Goal: Task Accomplishment & Management: Manage account settings

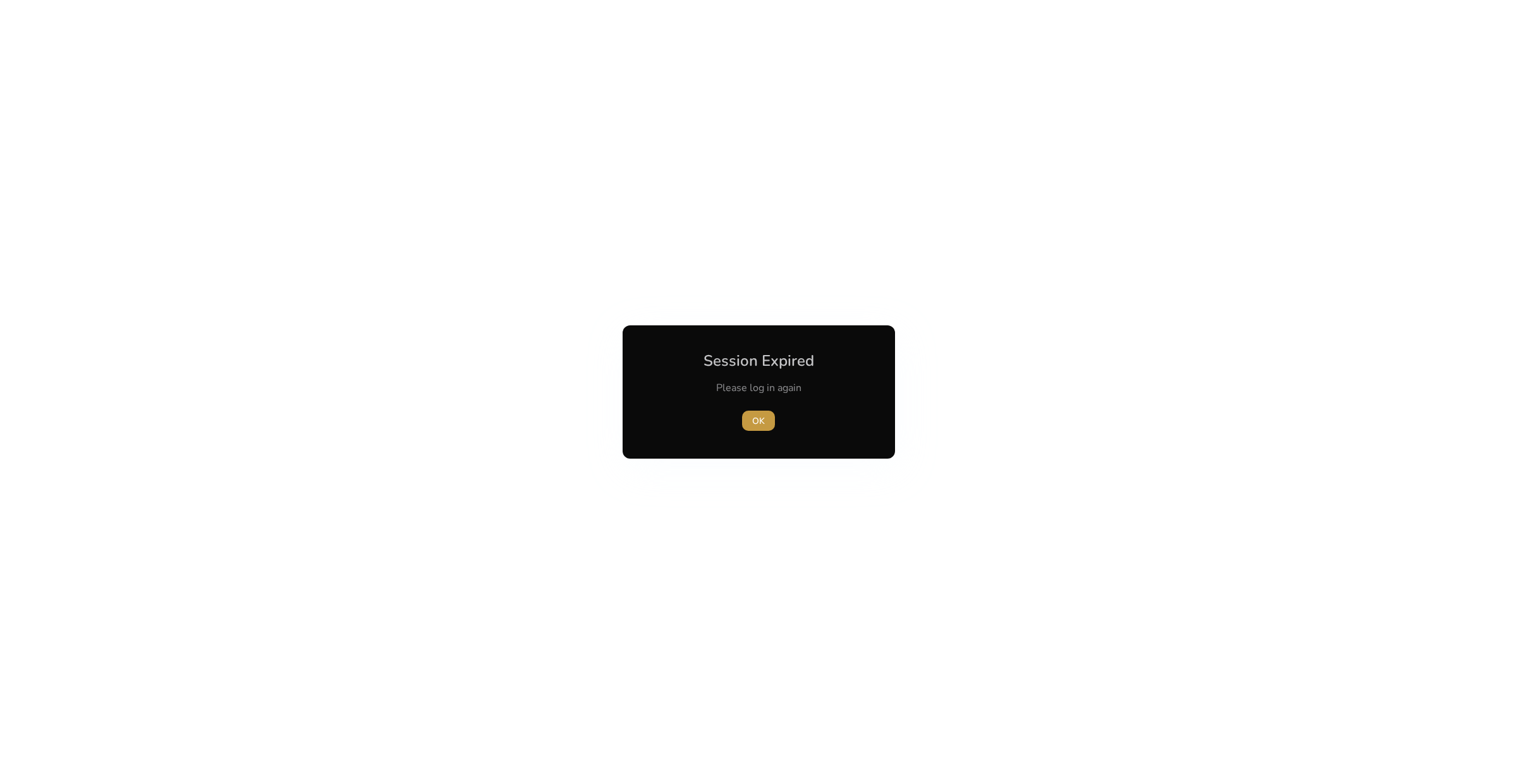
click at [760, 422] on span "OK" at bounding box center [758, 421] width 12 height 13
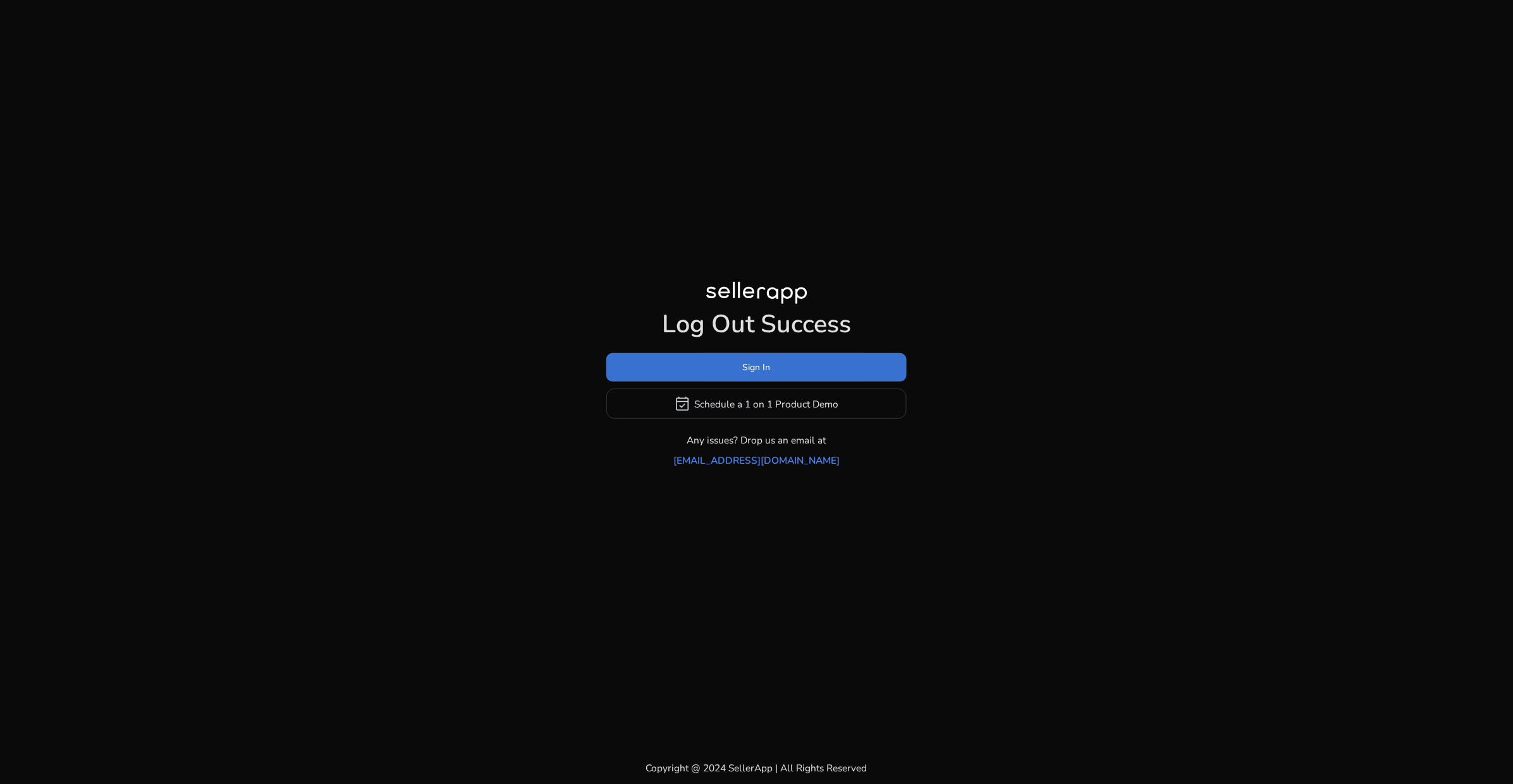
click at [725, 383] on span at bounding box center [756, 367] width 301 height 30
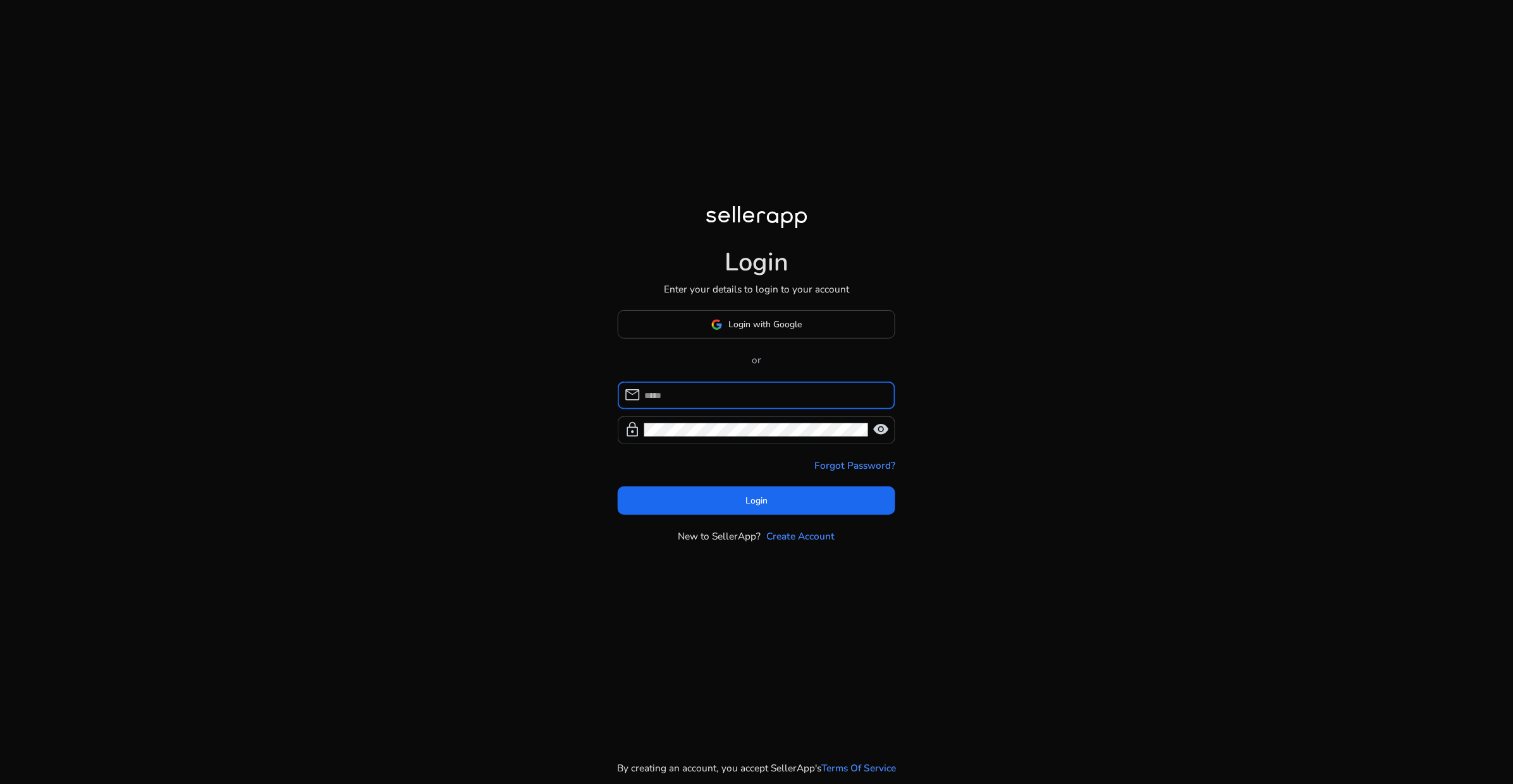
type input "**********"
click at [728, 491] on span at bounding box center [756, 500] width 278 height 30
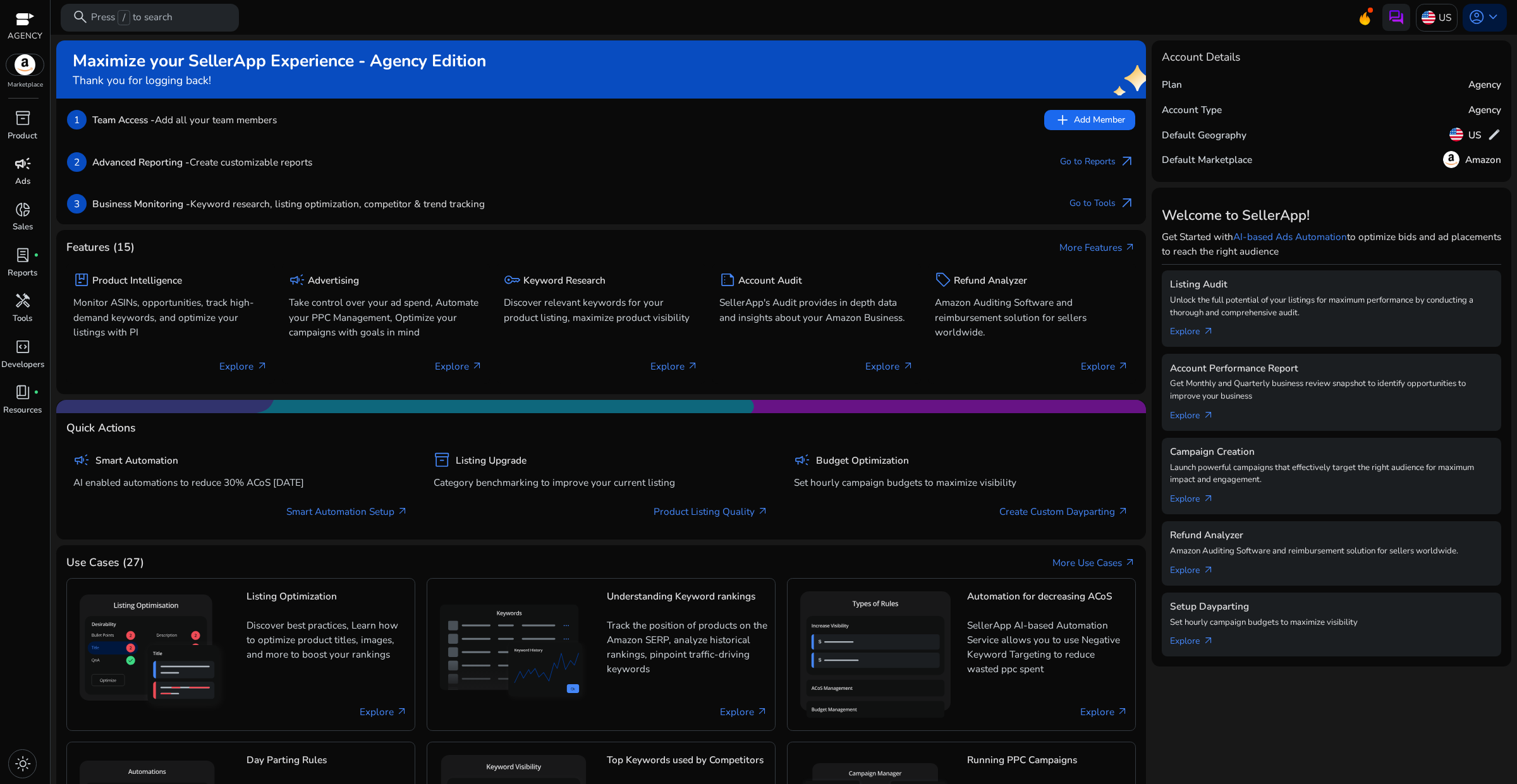
click at [21, 178] on p "Ads" at bounding box center [23, 182] width 15 height 12
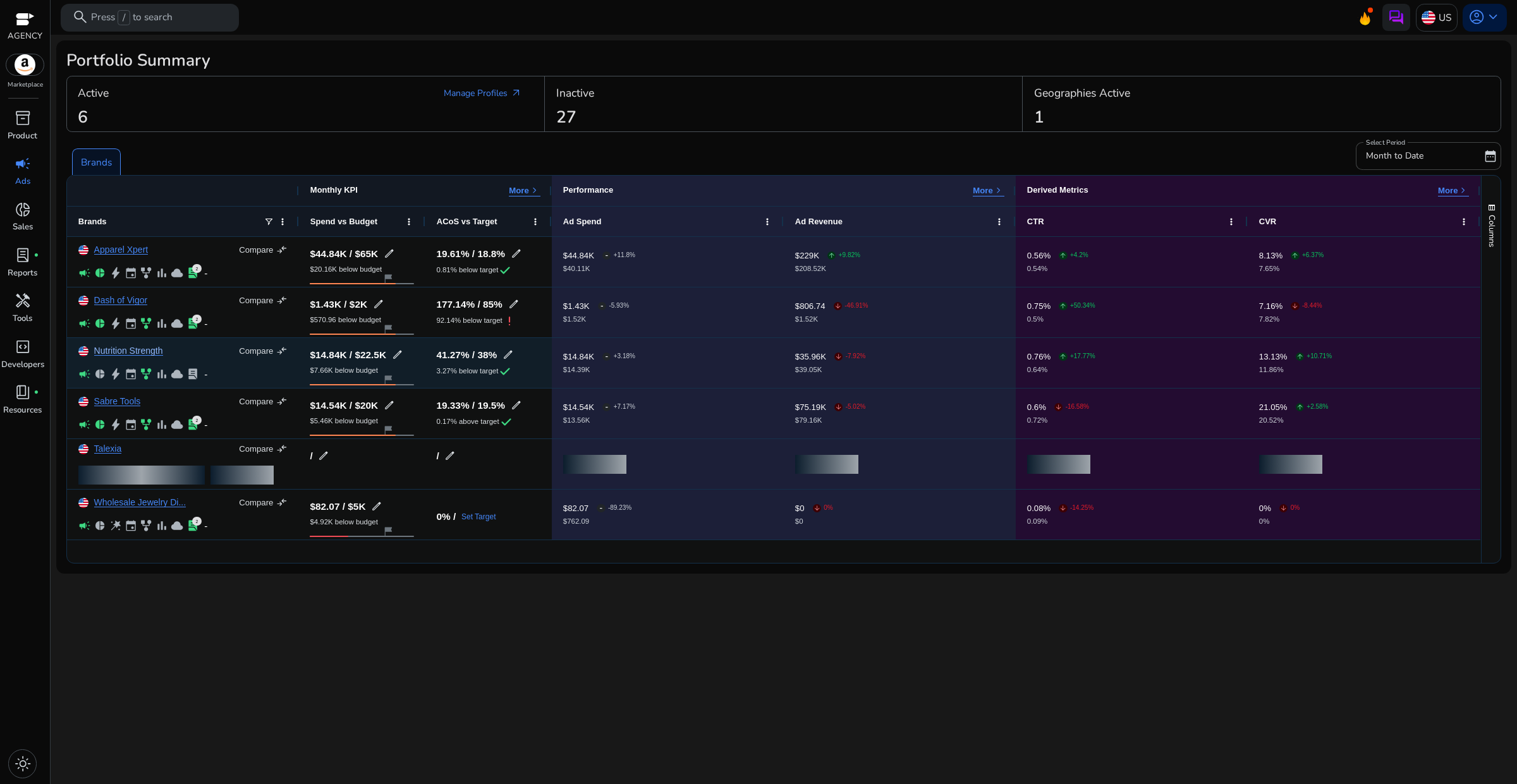
click at [130, 351] on link "Nutrition Strength" at bounding box center [128, 351] width 69 height 9
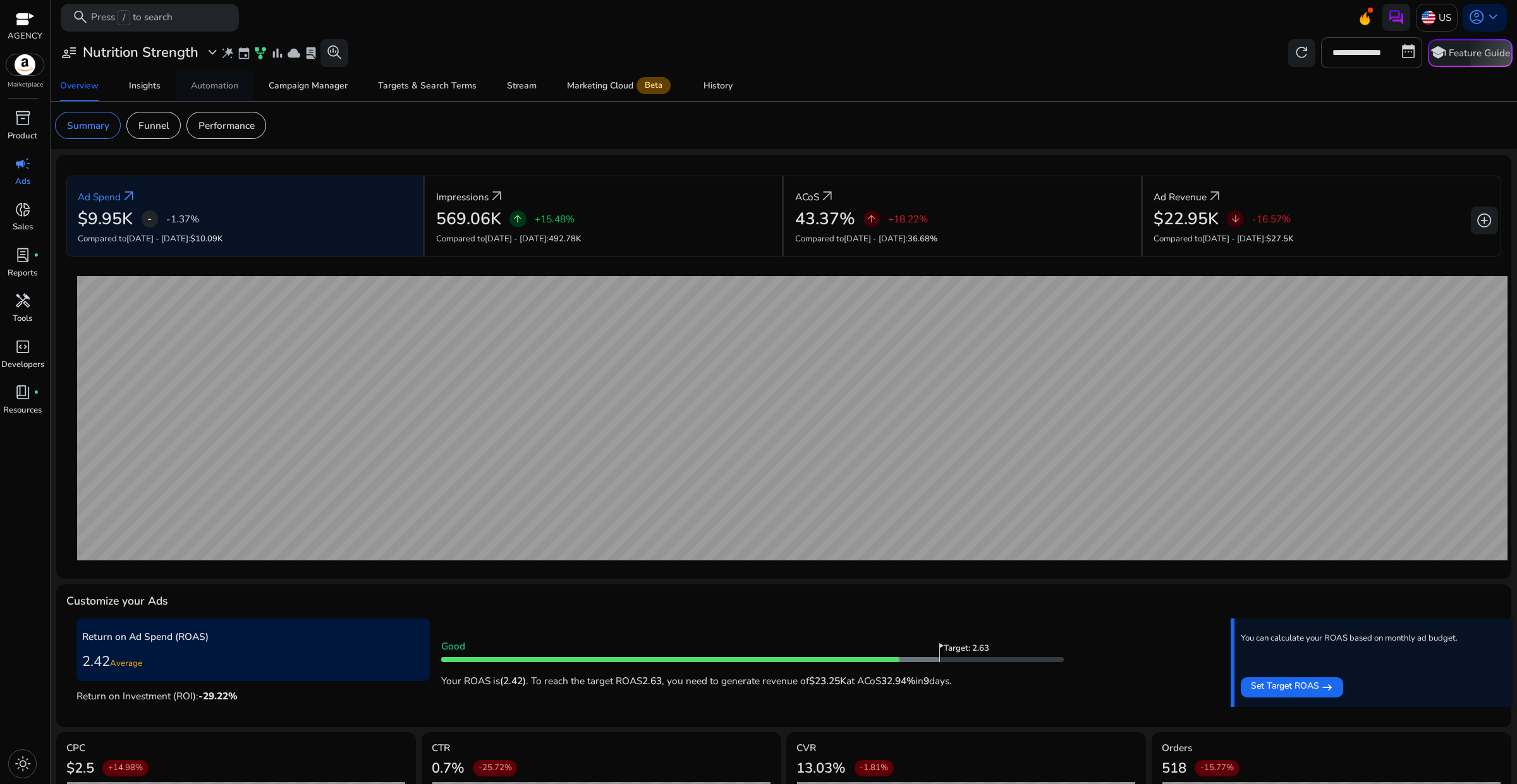
click at [232, 90] on div "Automation" at bounding box center [214, 86] width 47 height 8
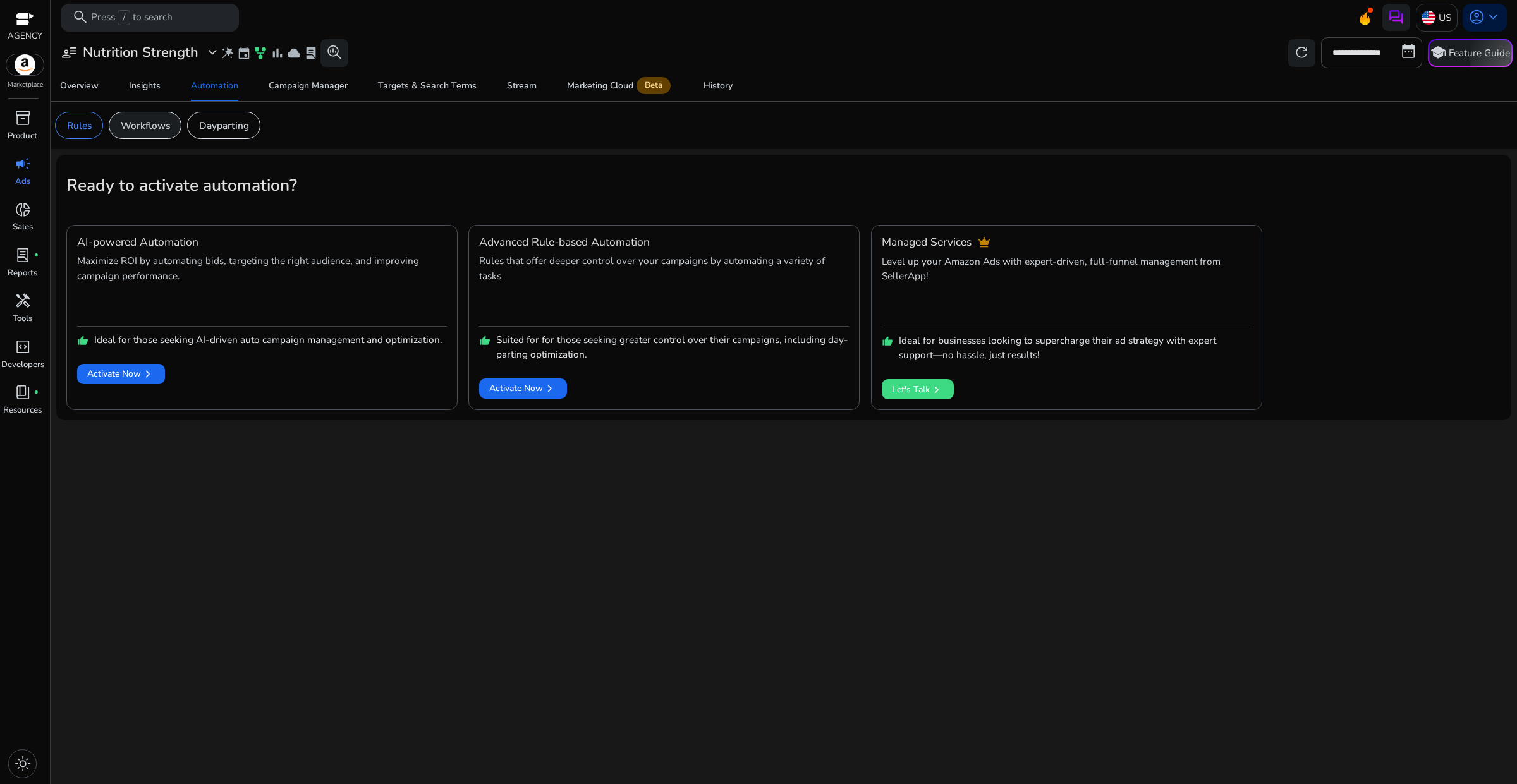
click at [158, 131] on p "Workflows" at bounding box center [145, 125] width 49 height 15
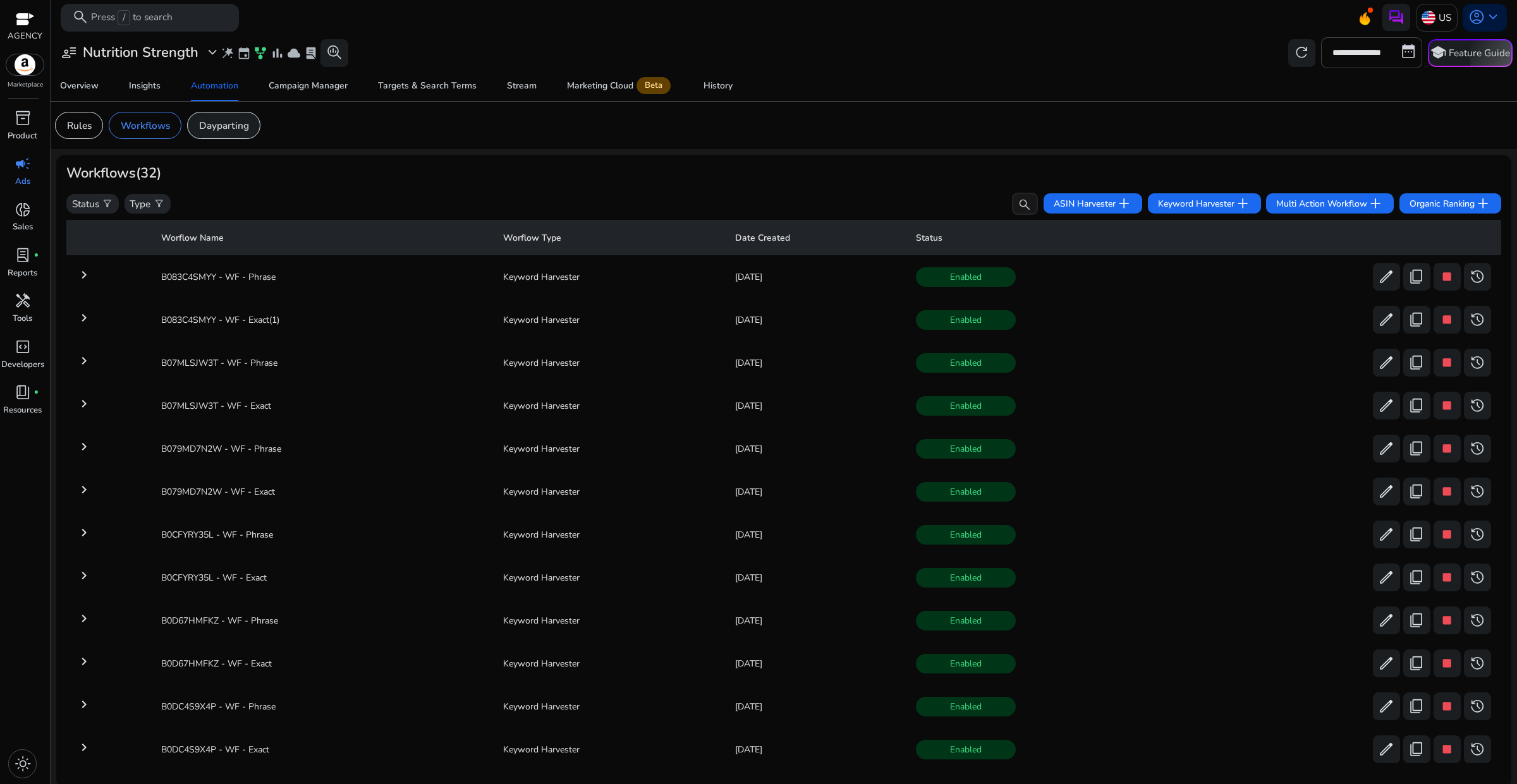
click at [223, 134] on div "Dayparting" at bounding box center [223, 125] width 73 height 27
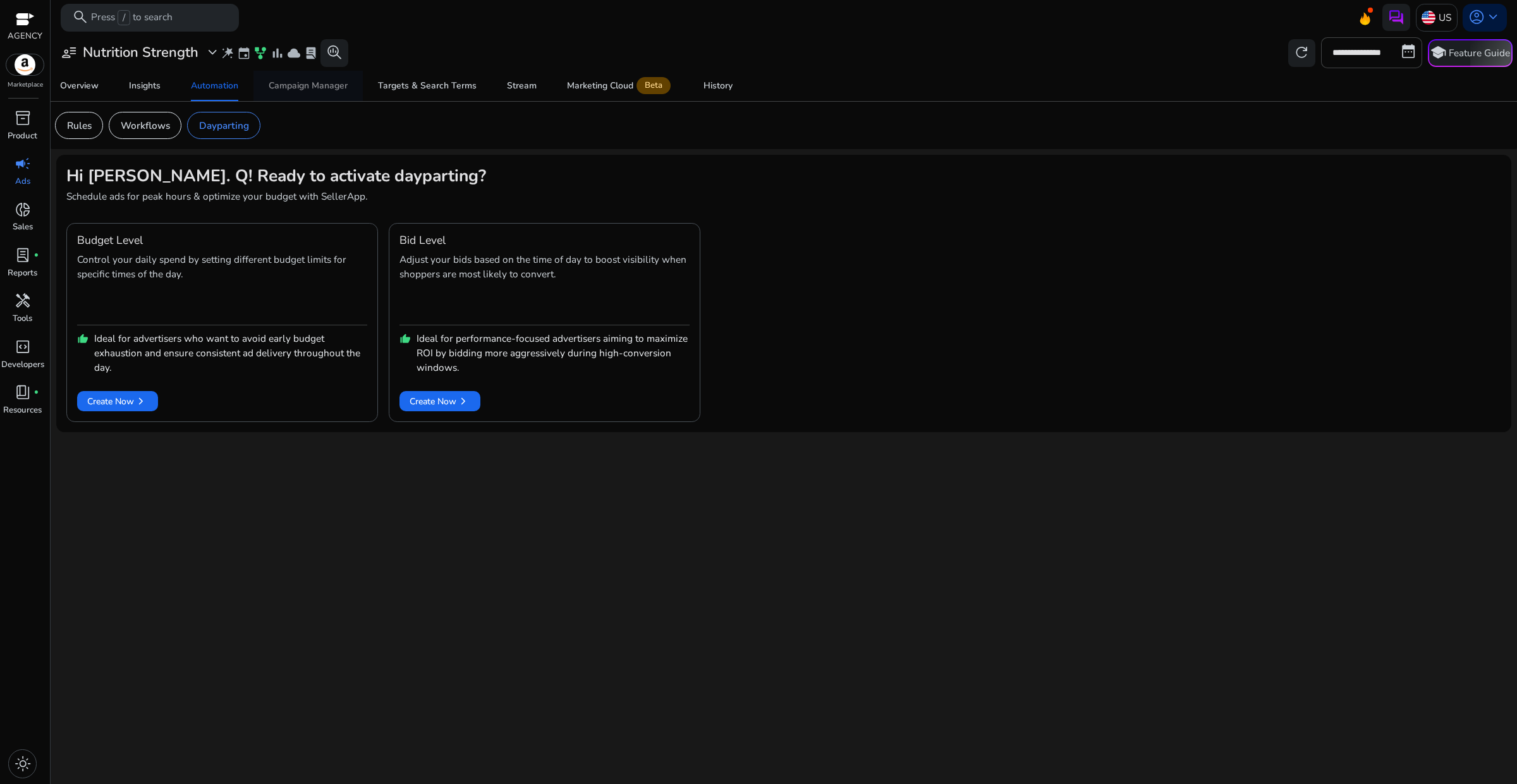
click at [302, 87] on div "Campaign Manager" at bounding box center [308, 86] width 79 height 8
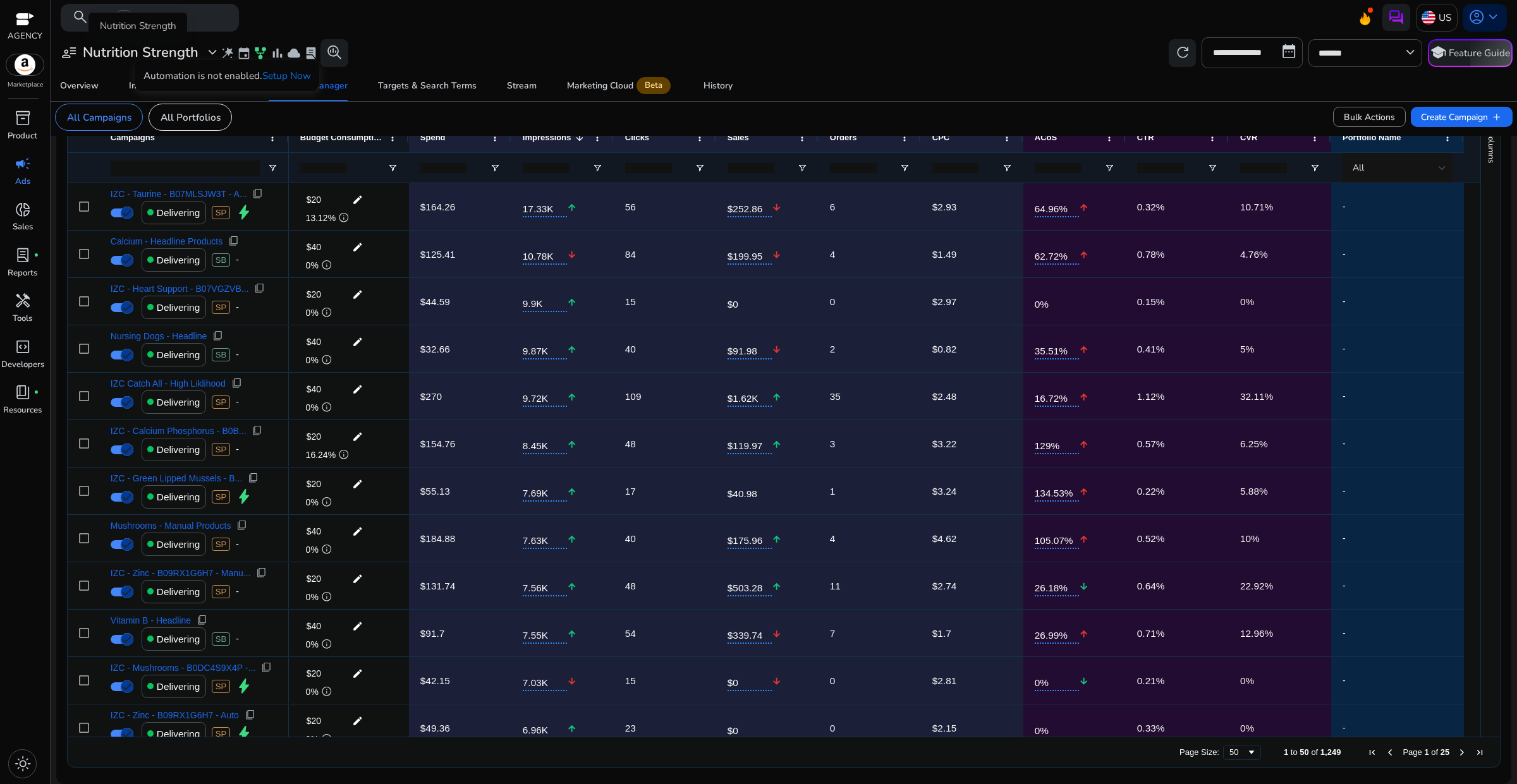
click at [204, 56] on span "expand_more" at bounding box center [212, 52] width 16 height 16
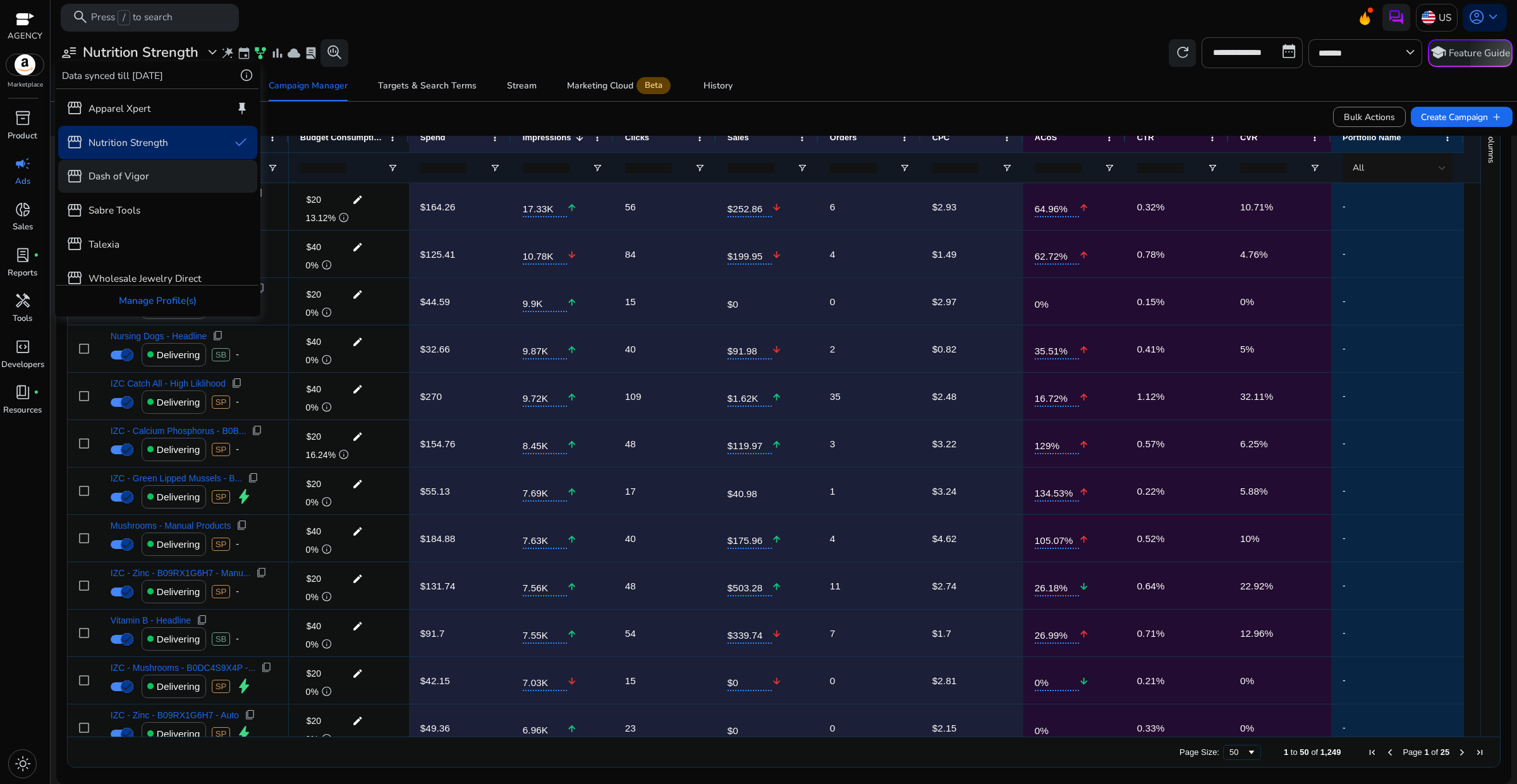
click at [138, 178] on p "Dash of Vigor" at bounding box center [119, 175] width 61 height 15
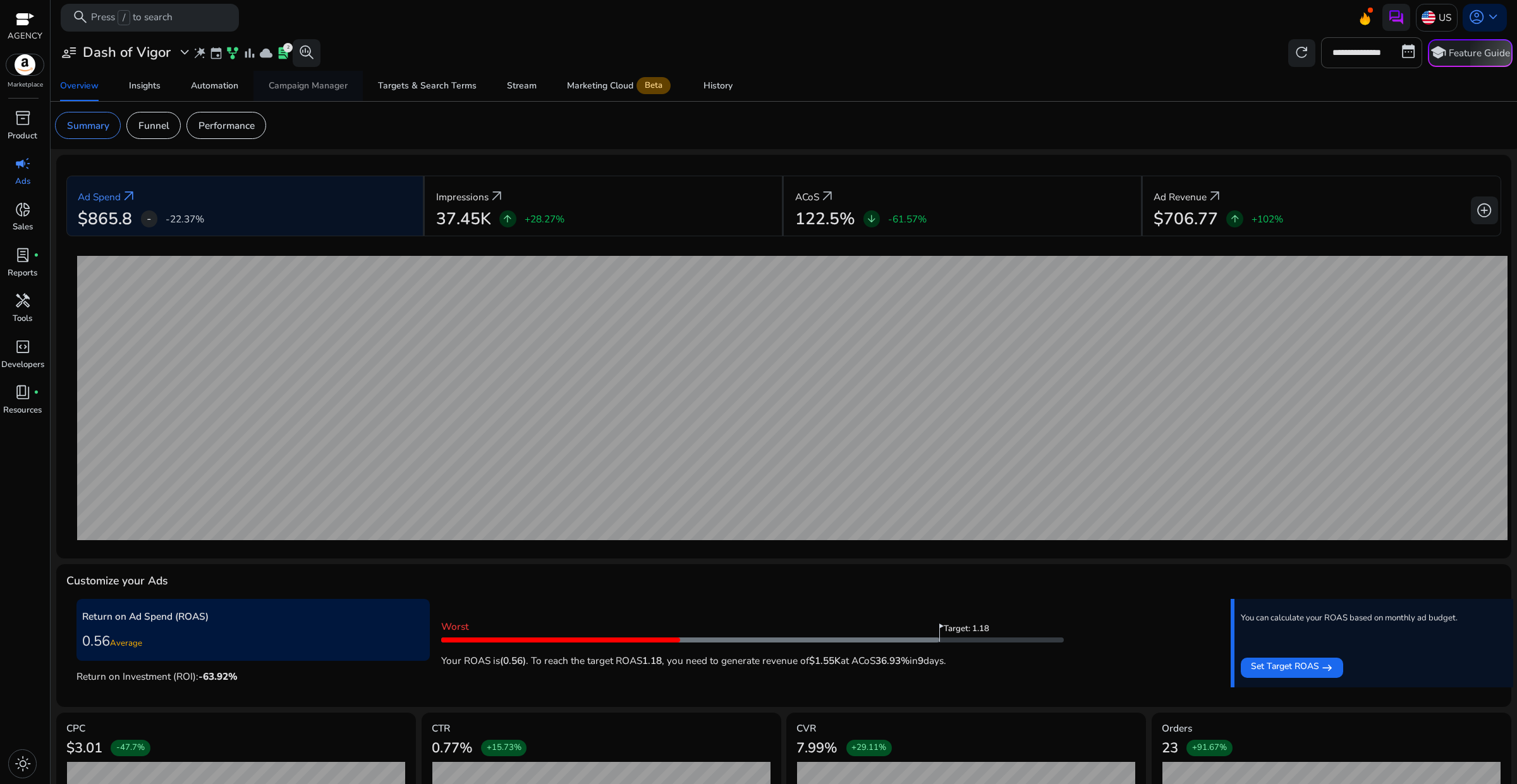
click at [311, 82] on div "Campaign Manager" at bounding box center [308, 86] width 79 height 8
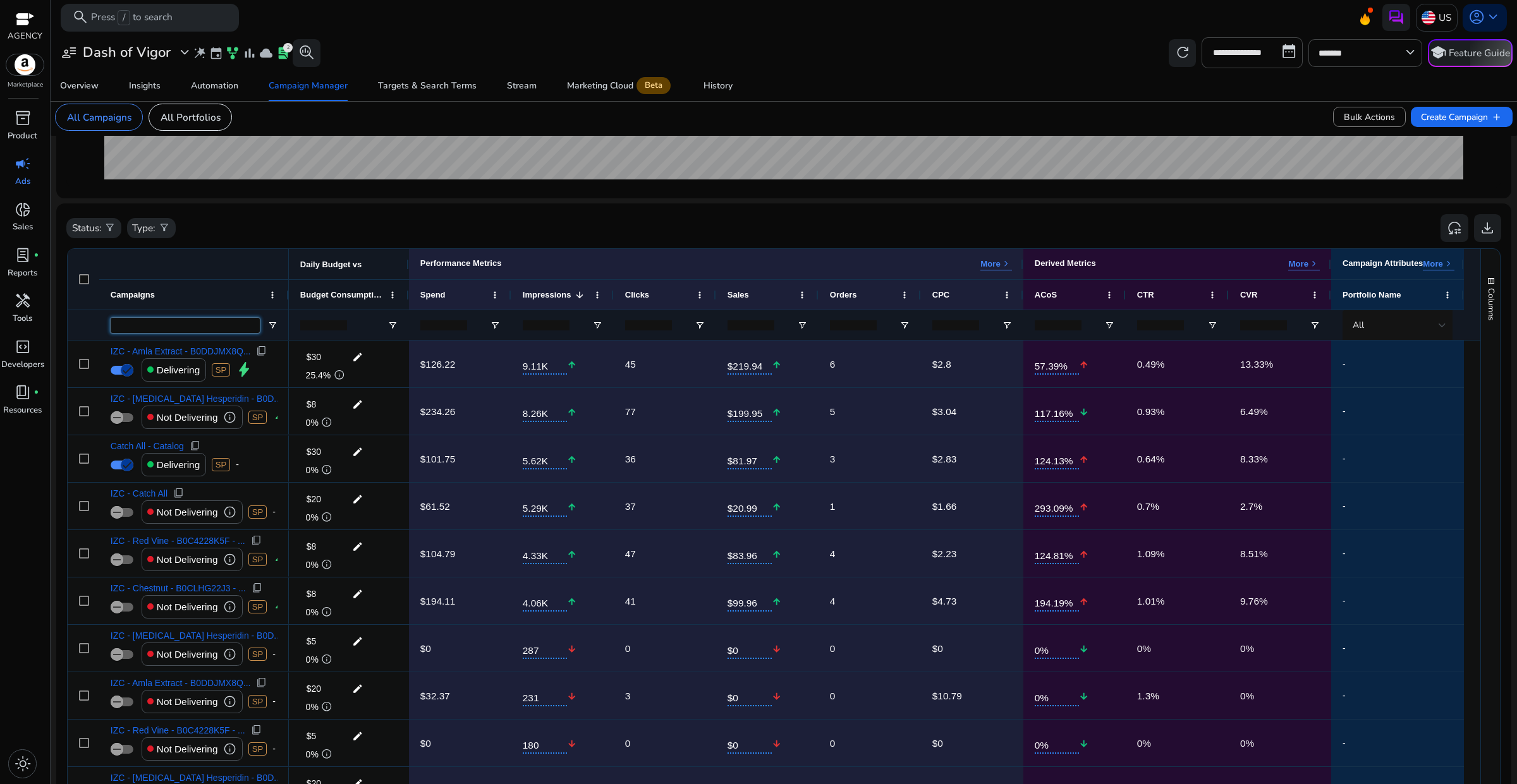
click at [166, 323] on input "Campaigns Filter Input" at bounding box center [185, 325] width 149 height 15
click at [267, 323] on span "Open Filter Menu" at bounding box center [272, 325] width 10 height 10
click at [104, 231] on span "filter_alt" at bounding box center [110, 228] width 12 height 12
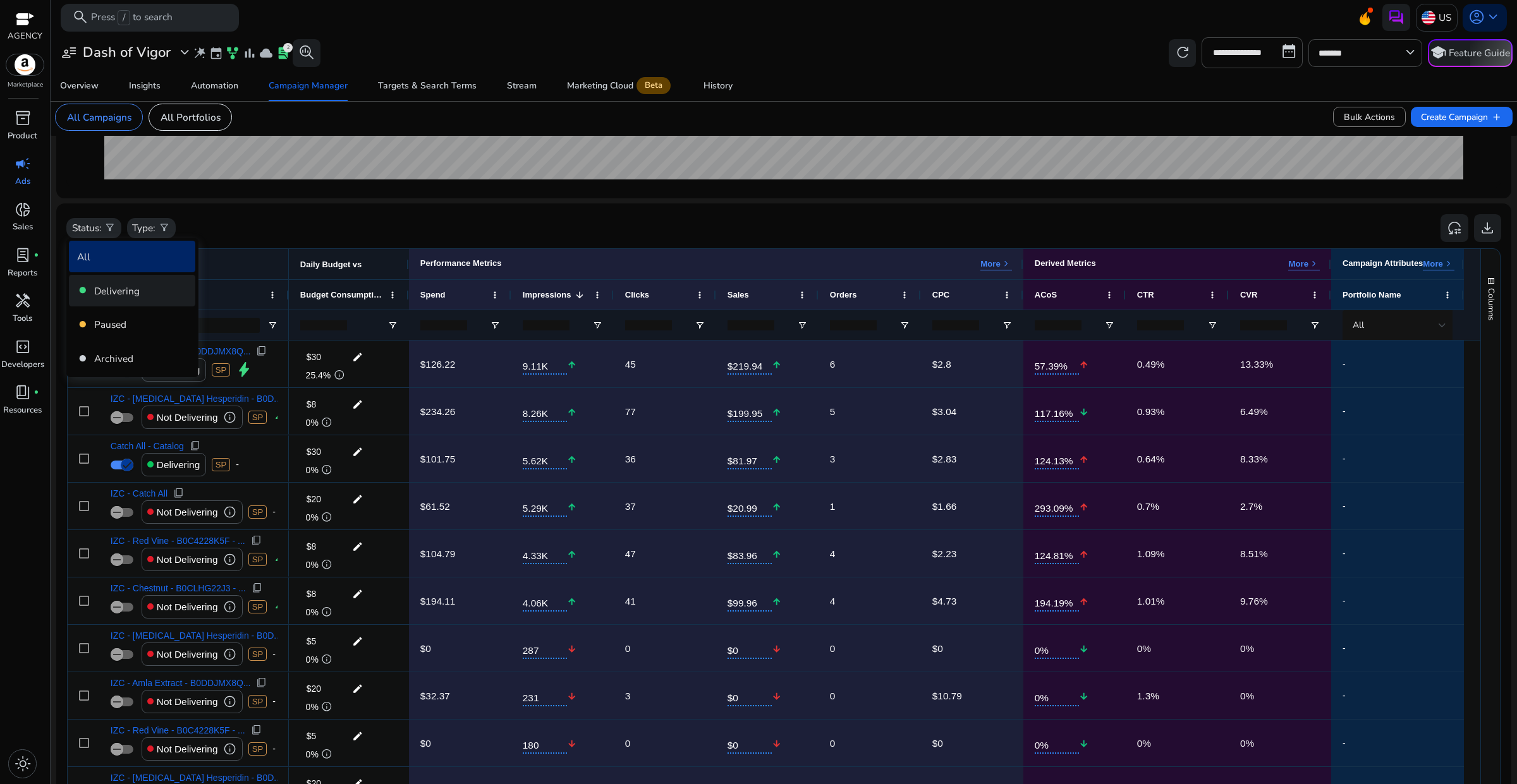
click at [115, 287] on p "Delivering" at bounding box center [117, 290] width 46 height 15
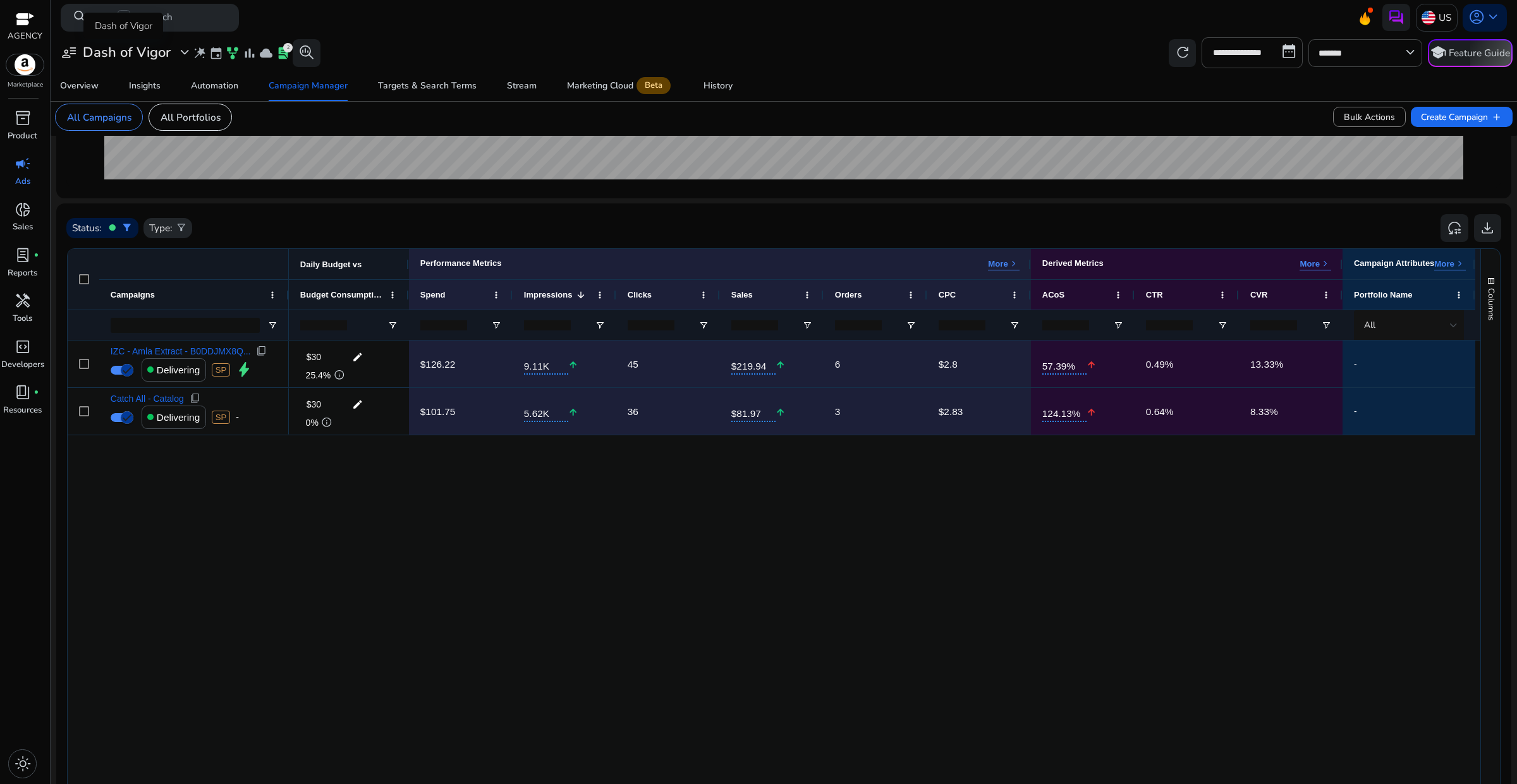
click at [179, 51] on span "expand_more" at bounding box center [184, 52] width 16 height 16
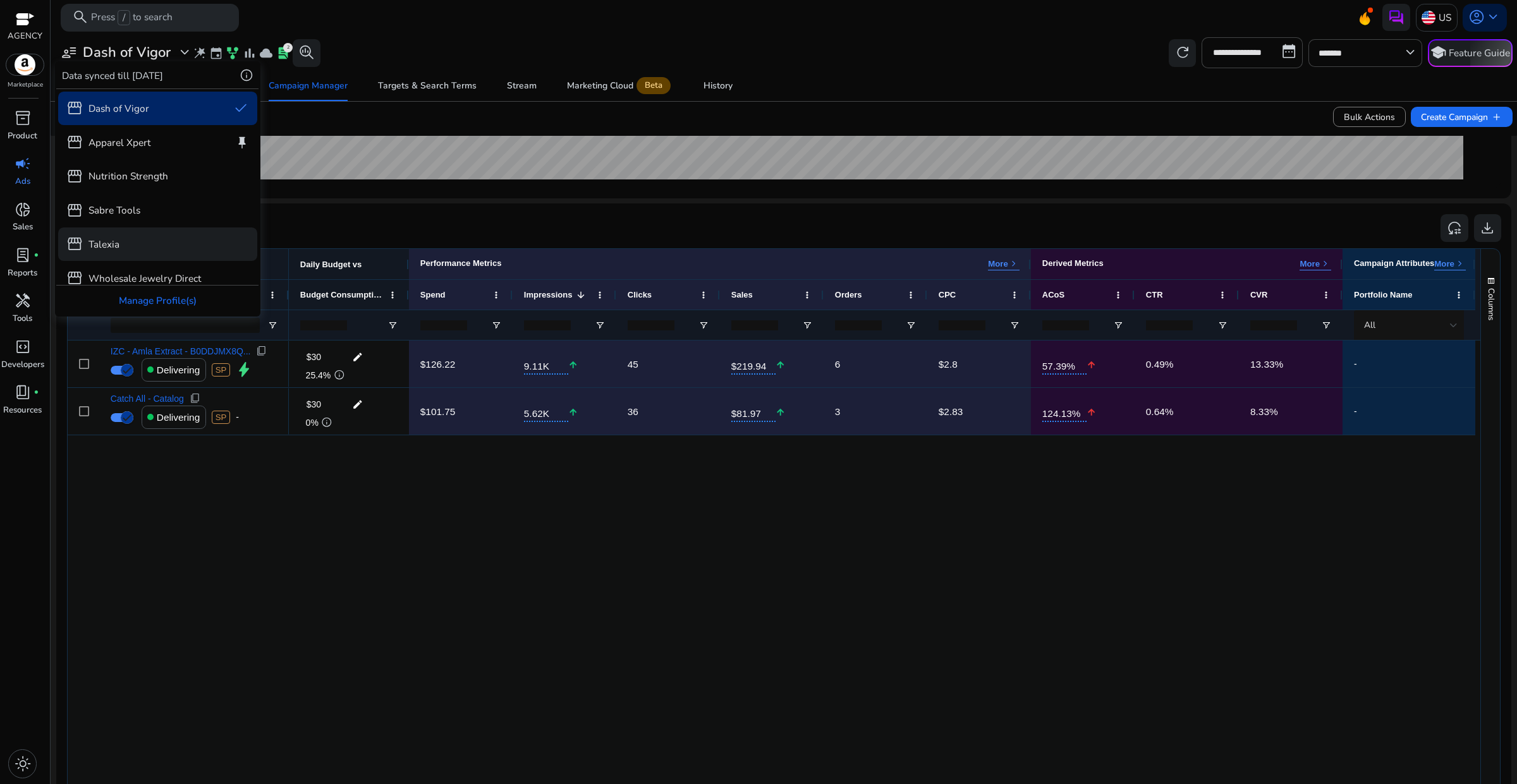
click at [112, 243] on p "Talexia" at bounding box center [104, 244] width 31 height 15
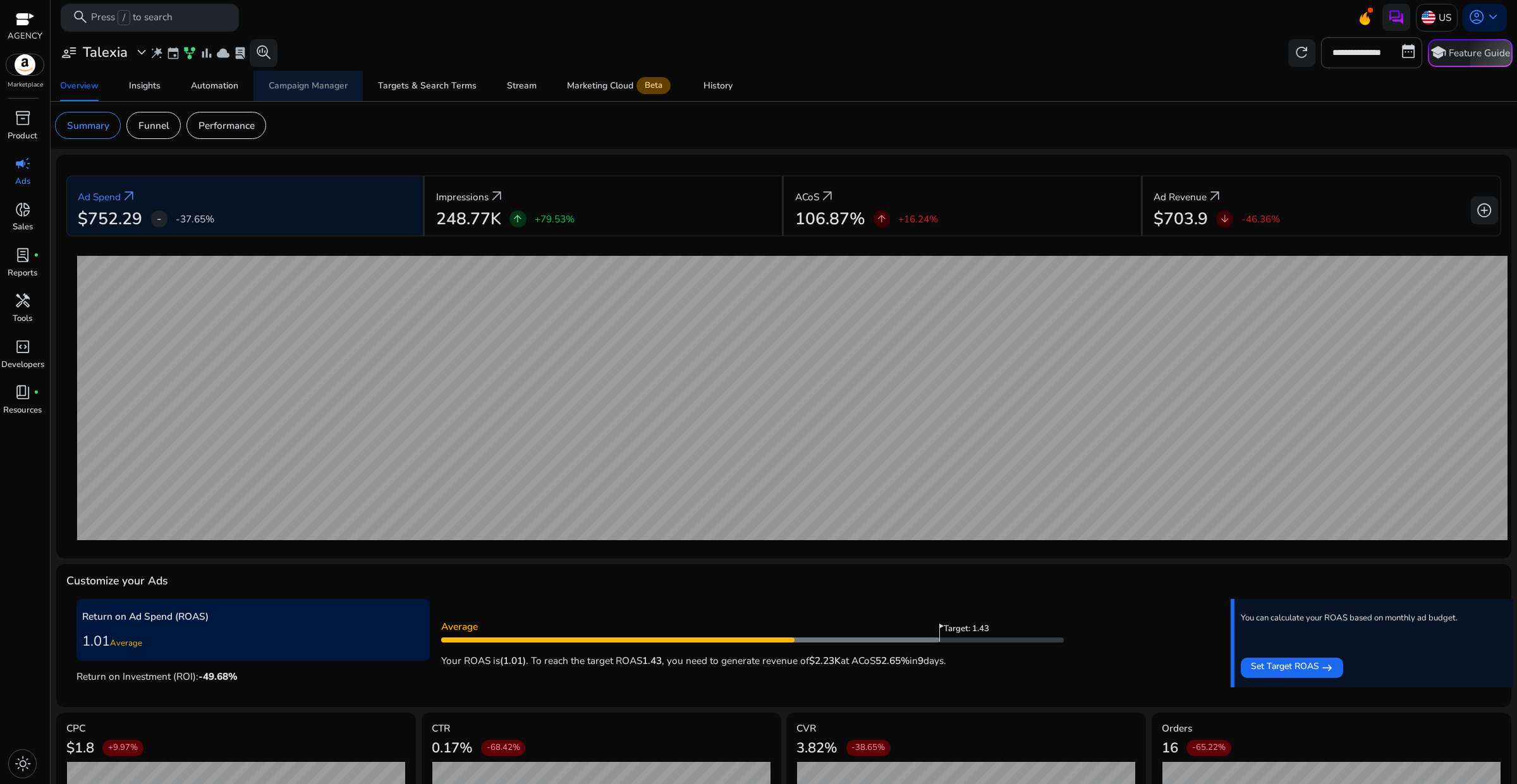
click at [291, 89] on div "Campaign Manager" at bounding box center [308, 86] width 79 height 8
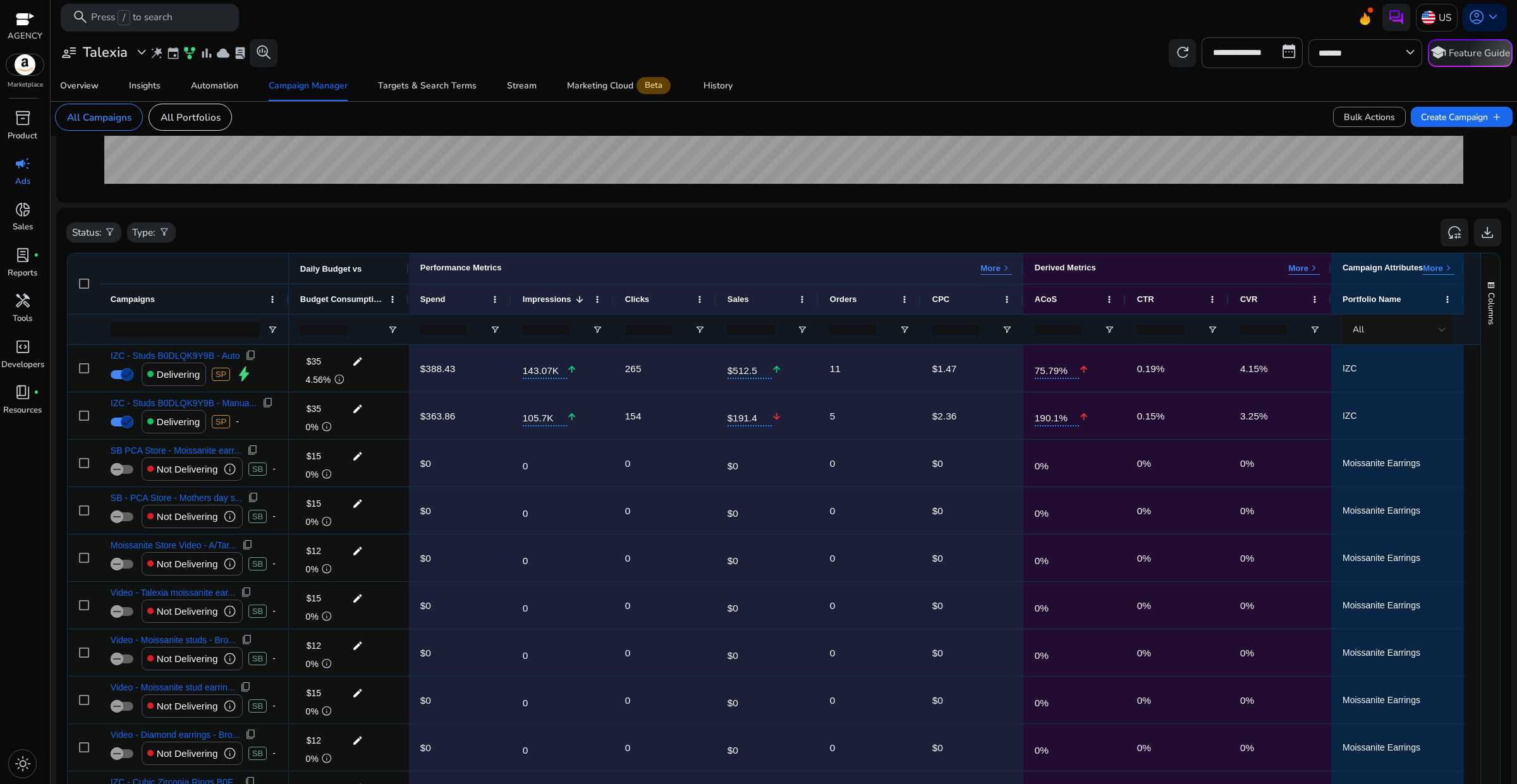
scroll to position [316, 0]
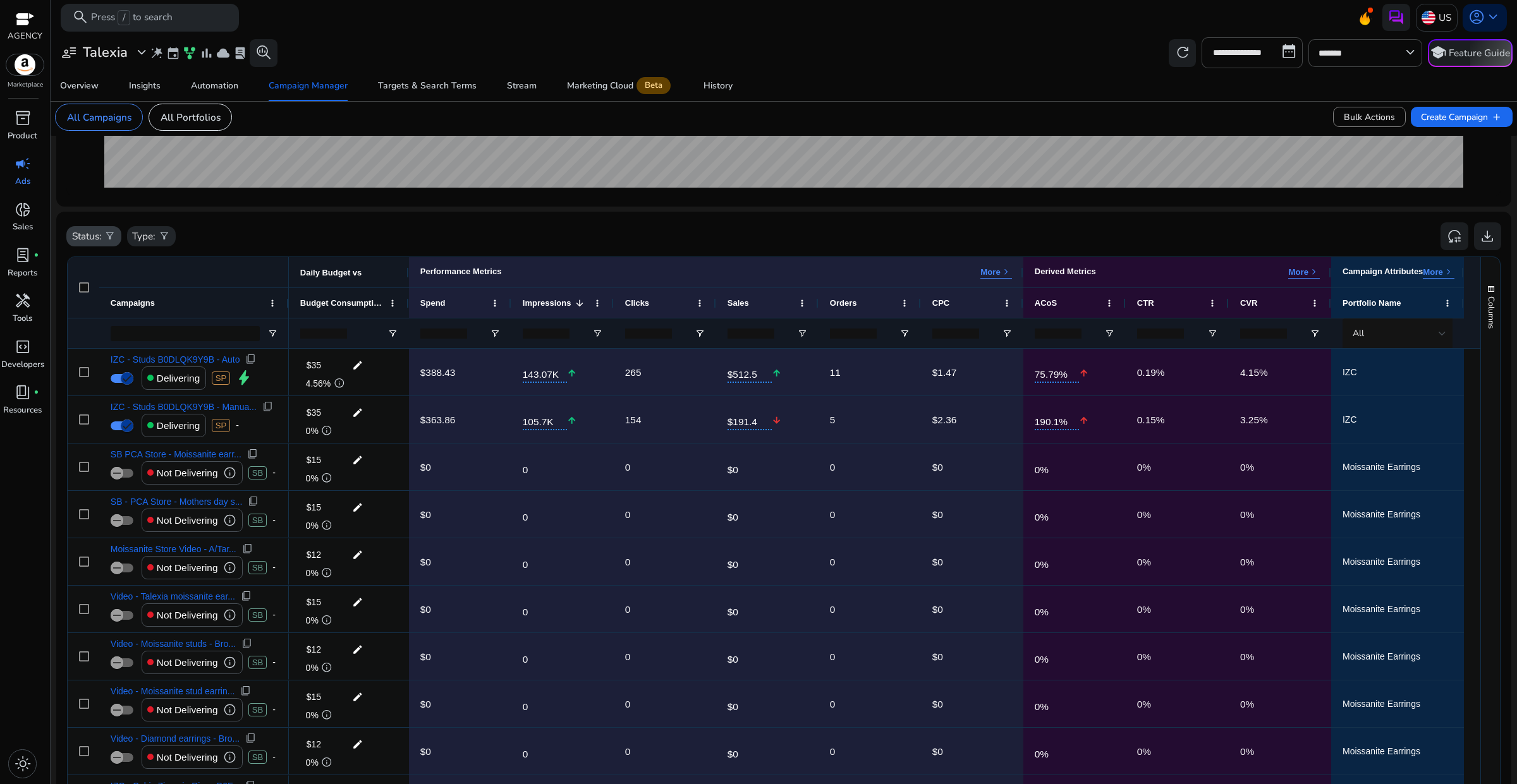
click at [92, 241] on p "Status:" at bounding box center [87, 236] width 29 height 15
click at [104, 292] on p "Delivering" at bounding box center [117, 299] width 46 height 15
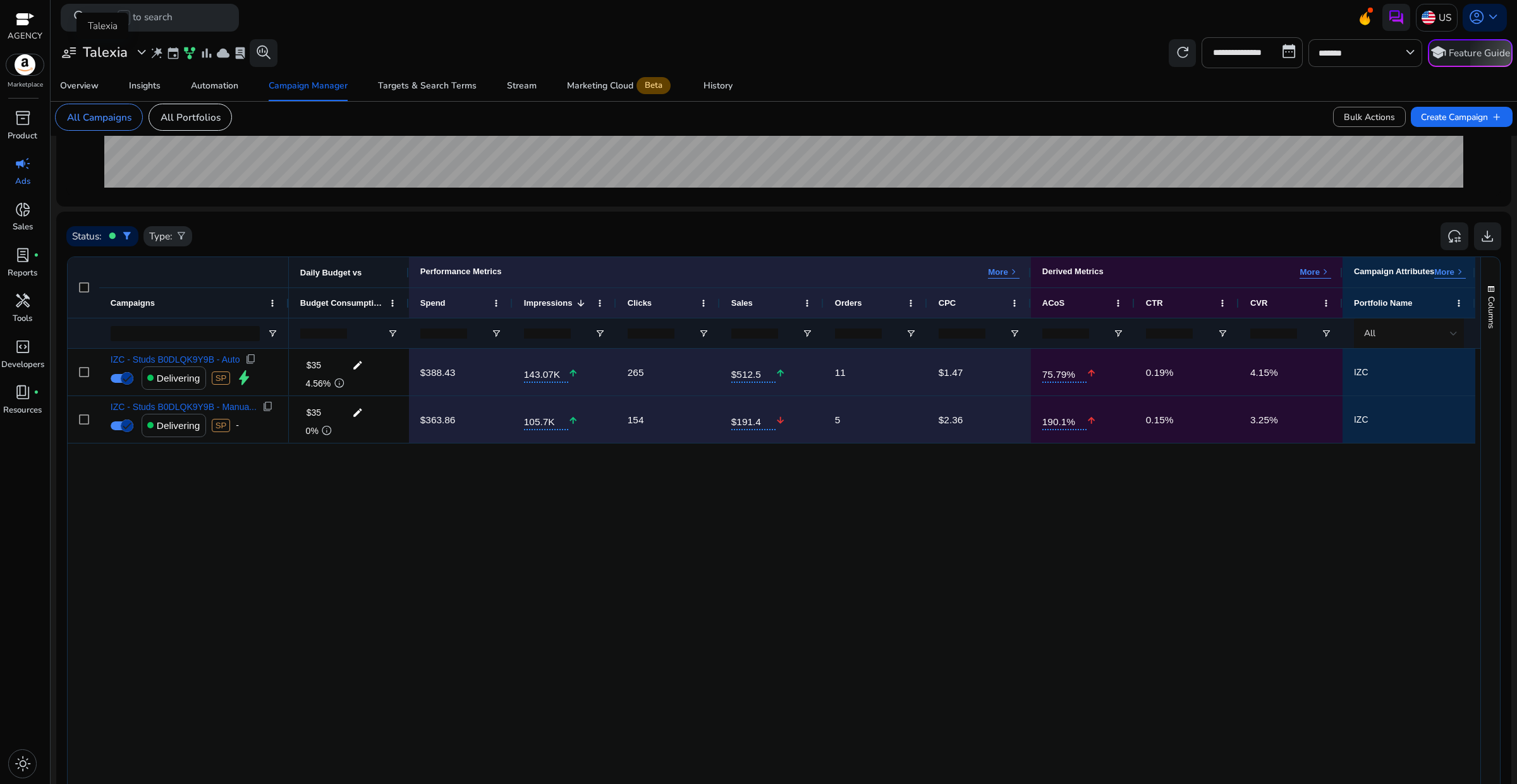
click at [139, 56] on span "expand_more" at bounding box center [141, 52] width 16 height 16
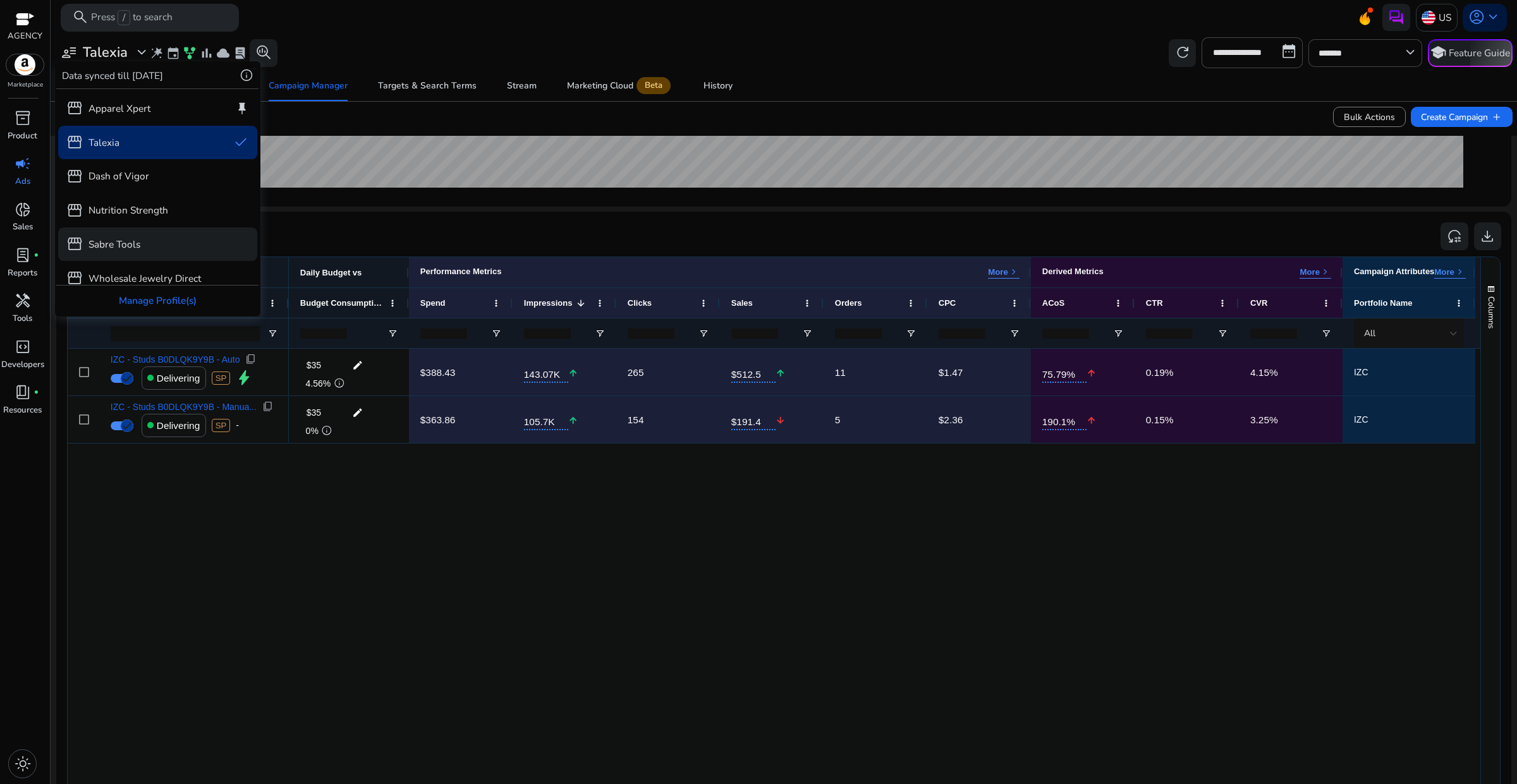
click at [147, 238] on div "storefront Sabre Tools" at bounding box center [158, 243] width 199 height 33
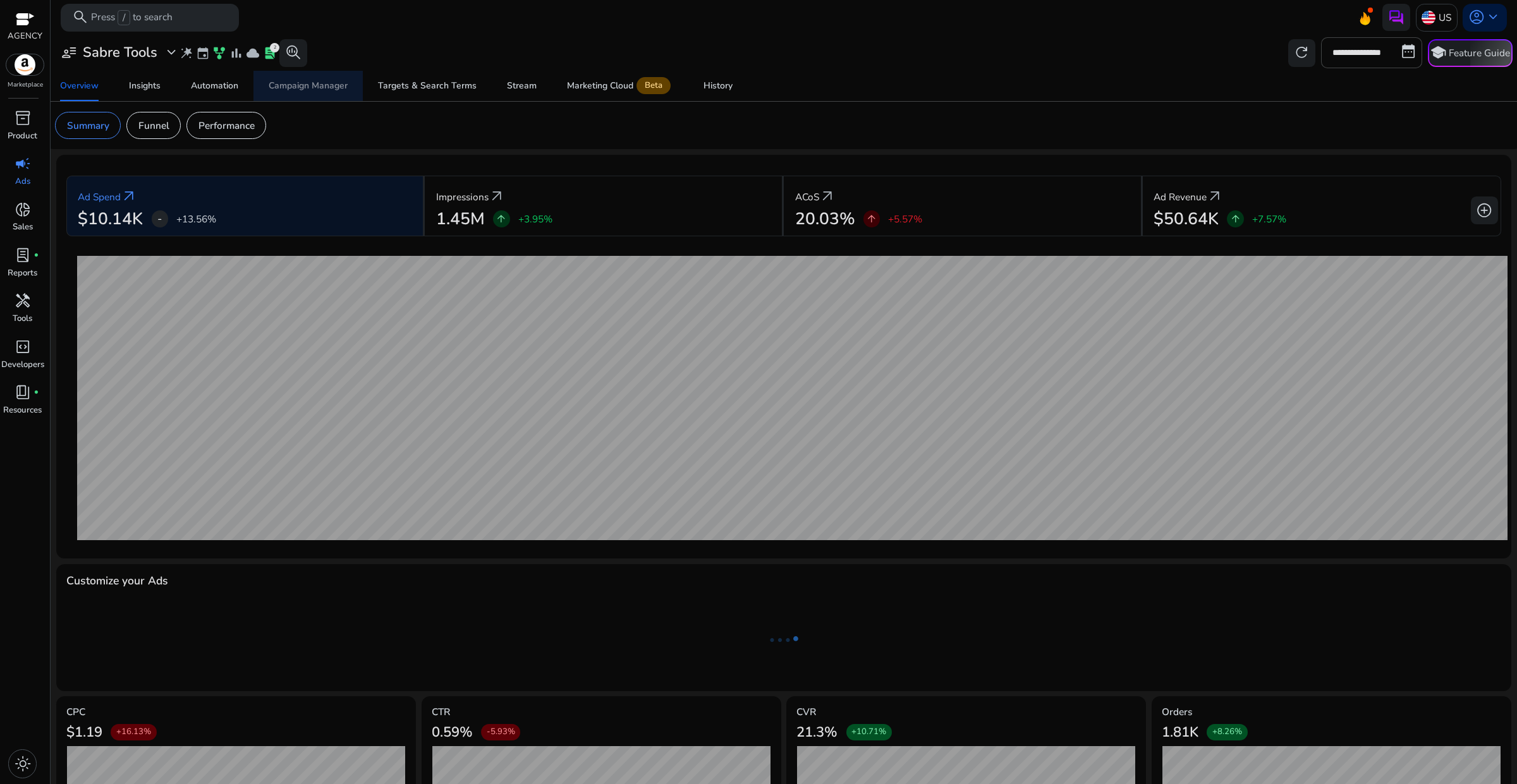
click at [295, 89] on div "Campaign Manager" at bounding box center [308, 86] width 79 height 8
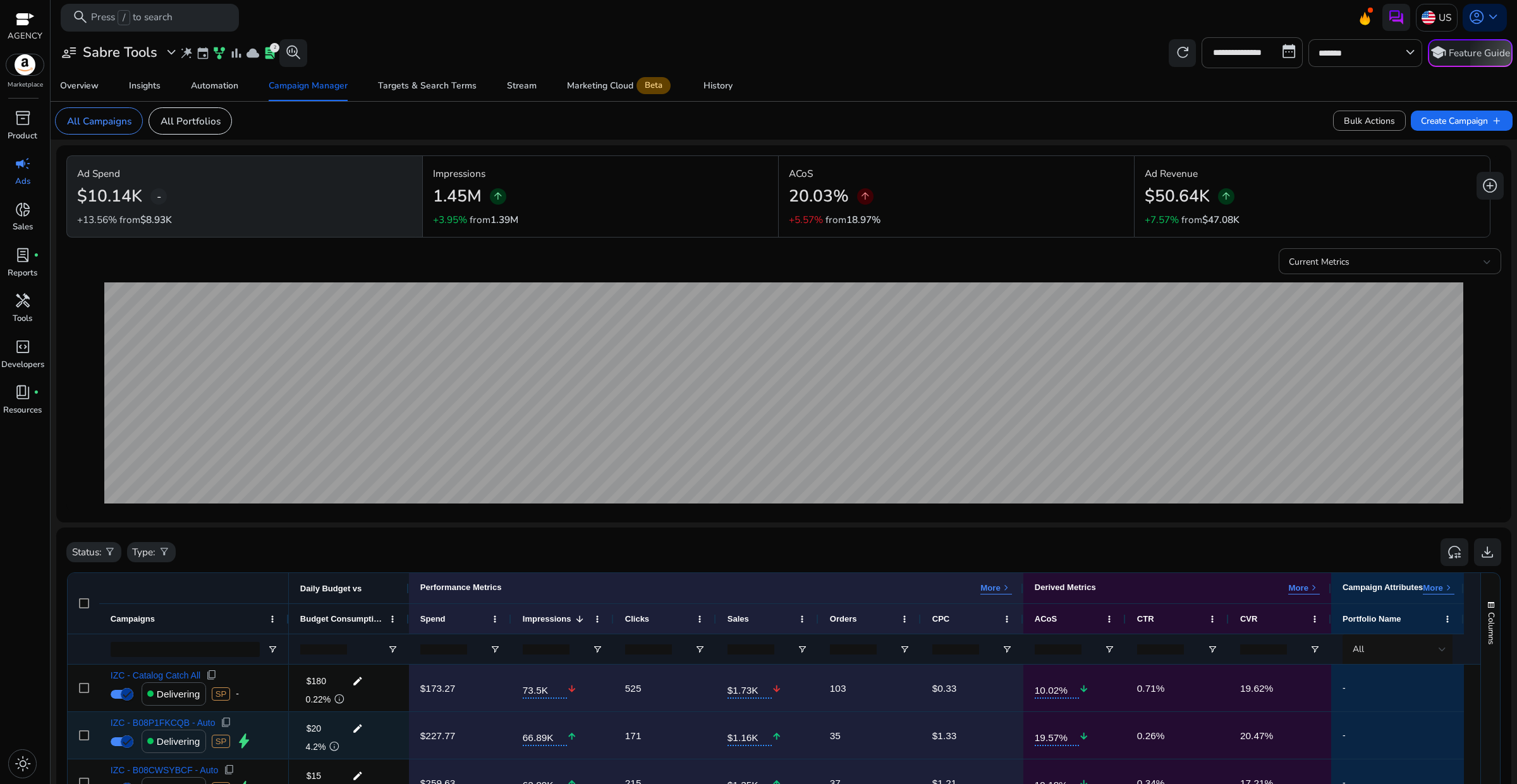
scroll to position [79, 0]
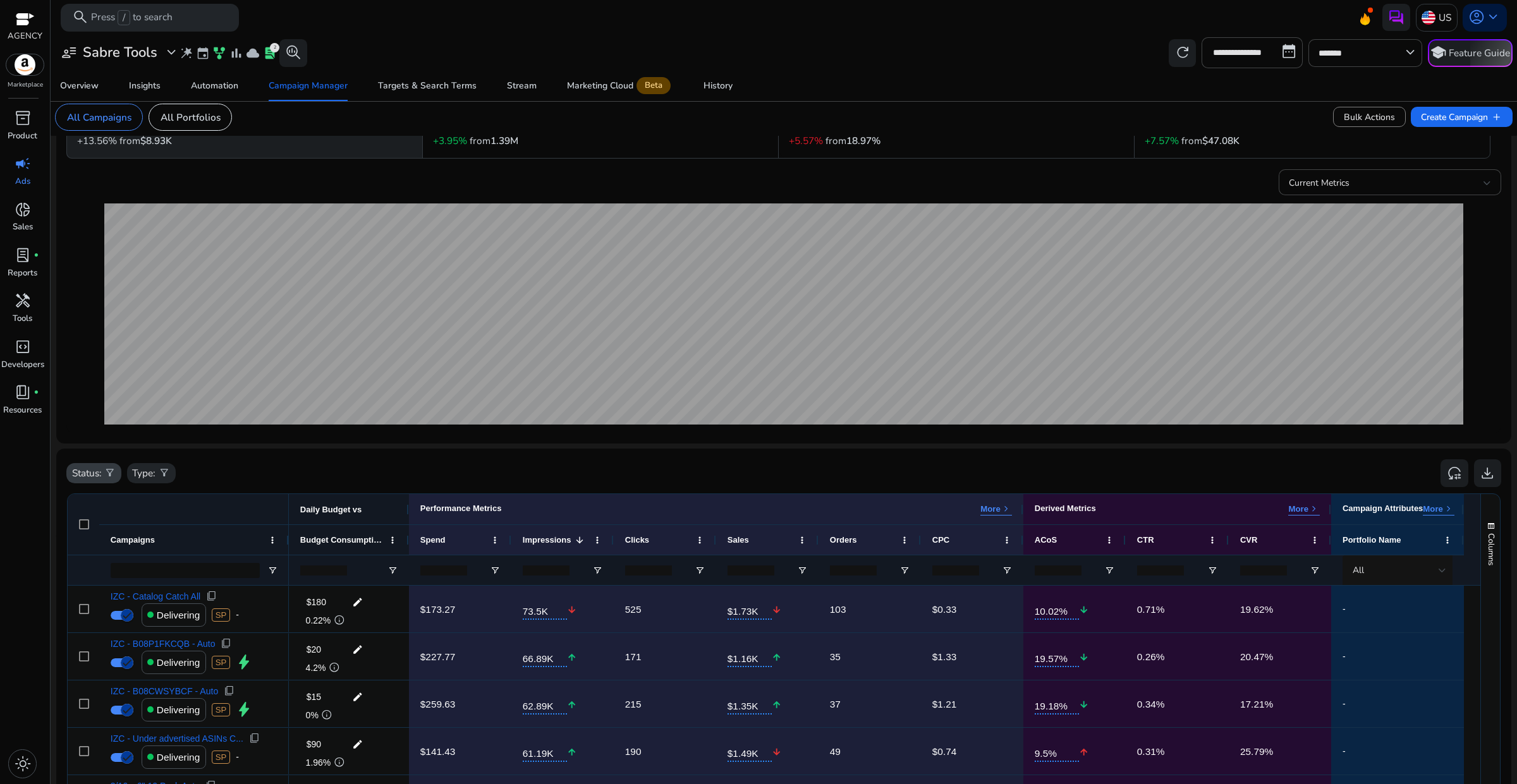
click at [103, 480] on div "Status: filter_alt" at bounding box center [94, 473] width 55 height 20
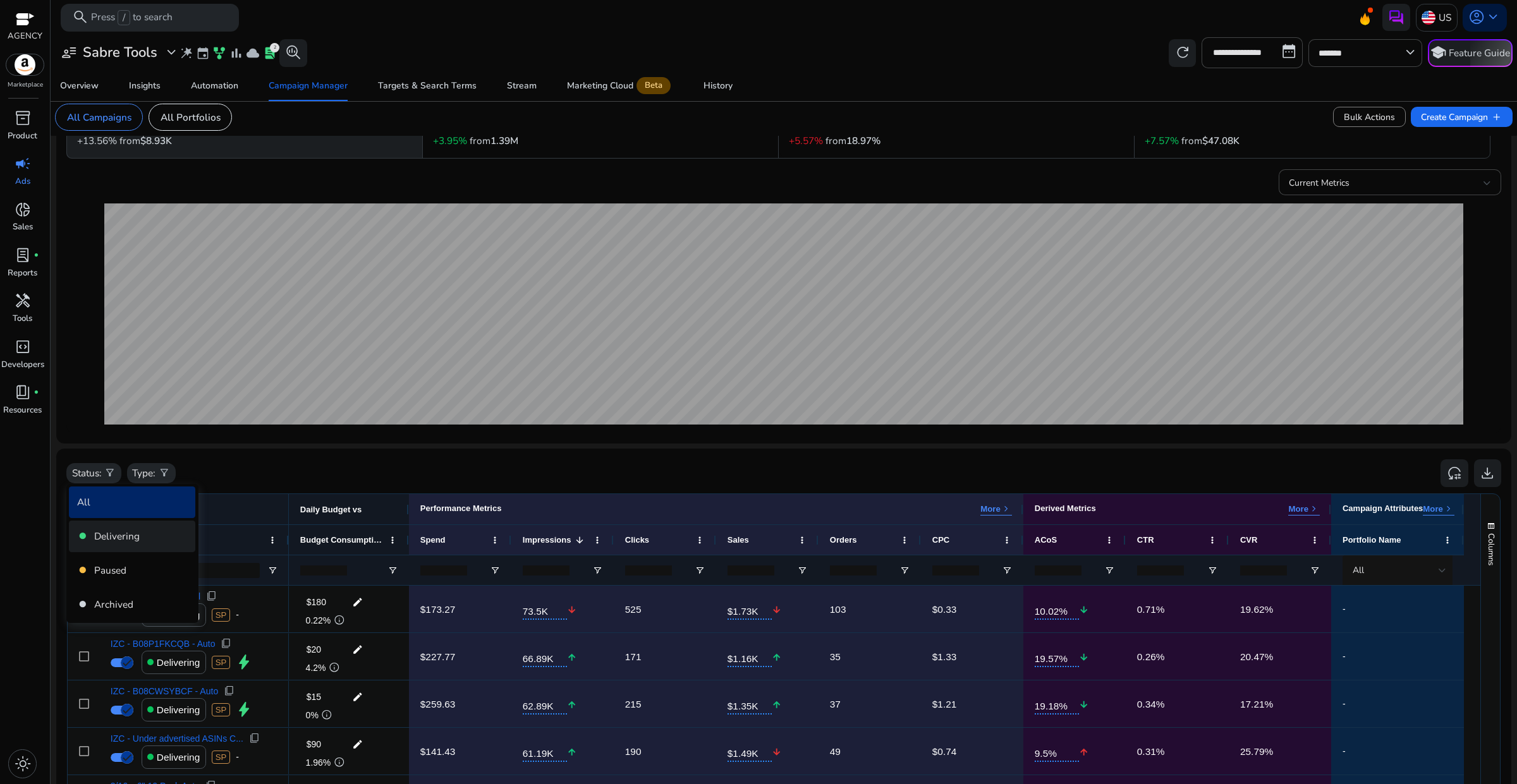
click at [111, 537] on p "Delivering" at bounding box center [117, 536] width 46 height 15
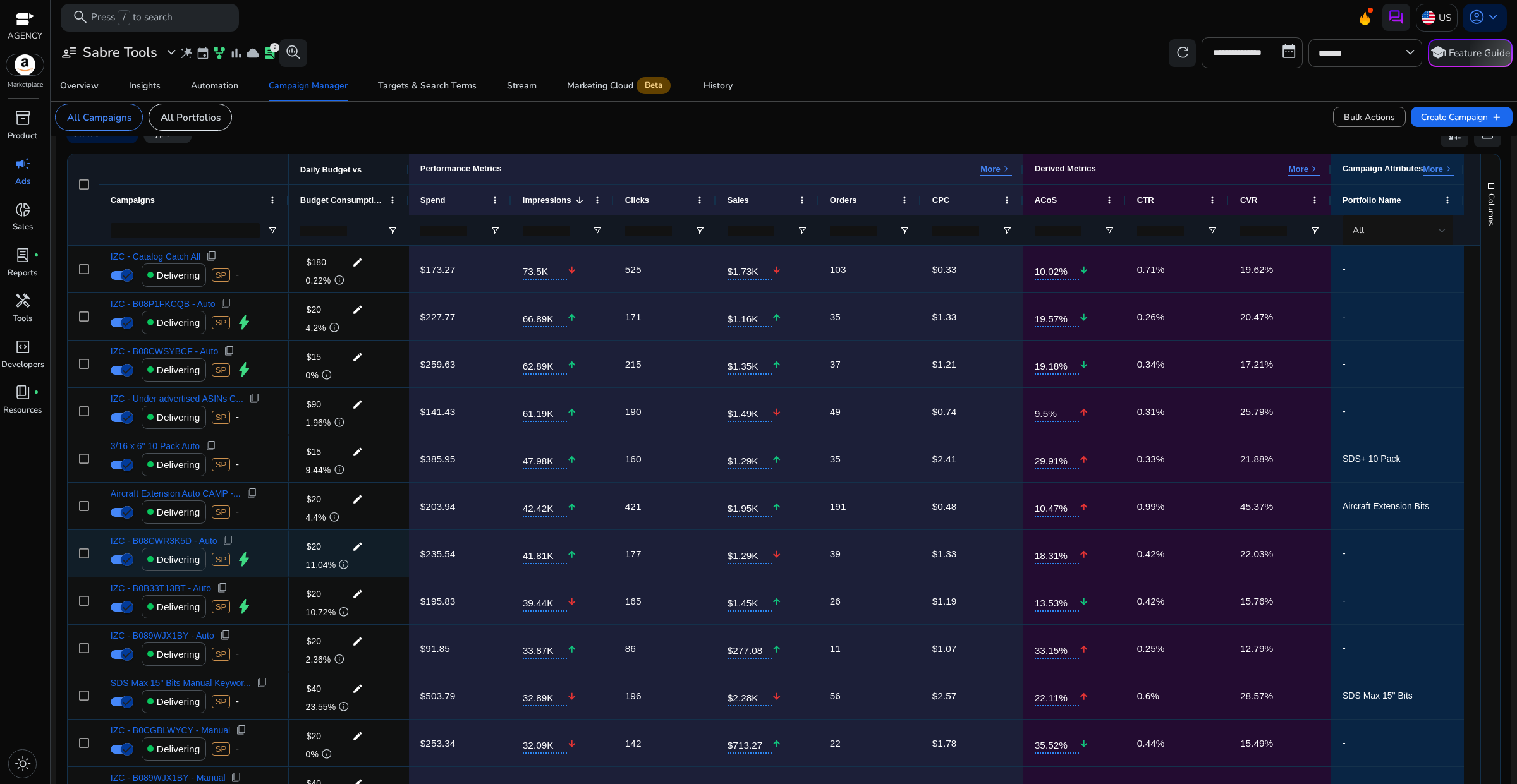
scroll to position [403, 0]
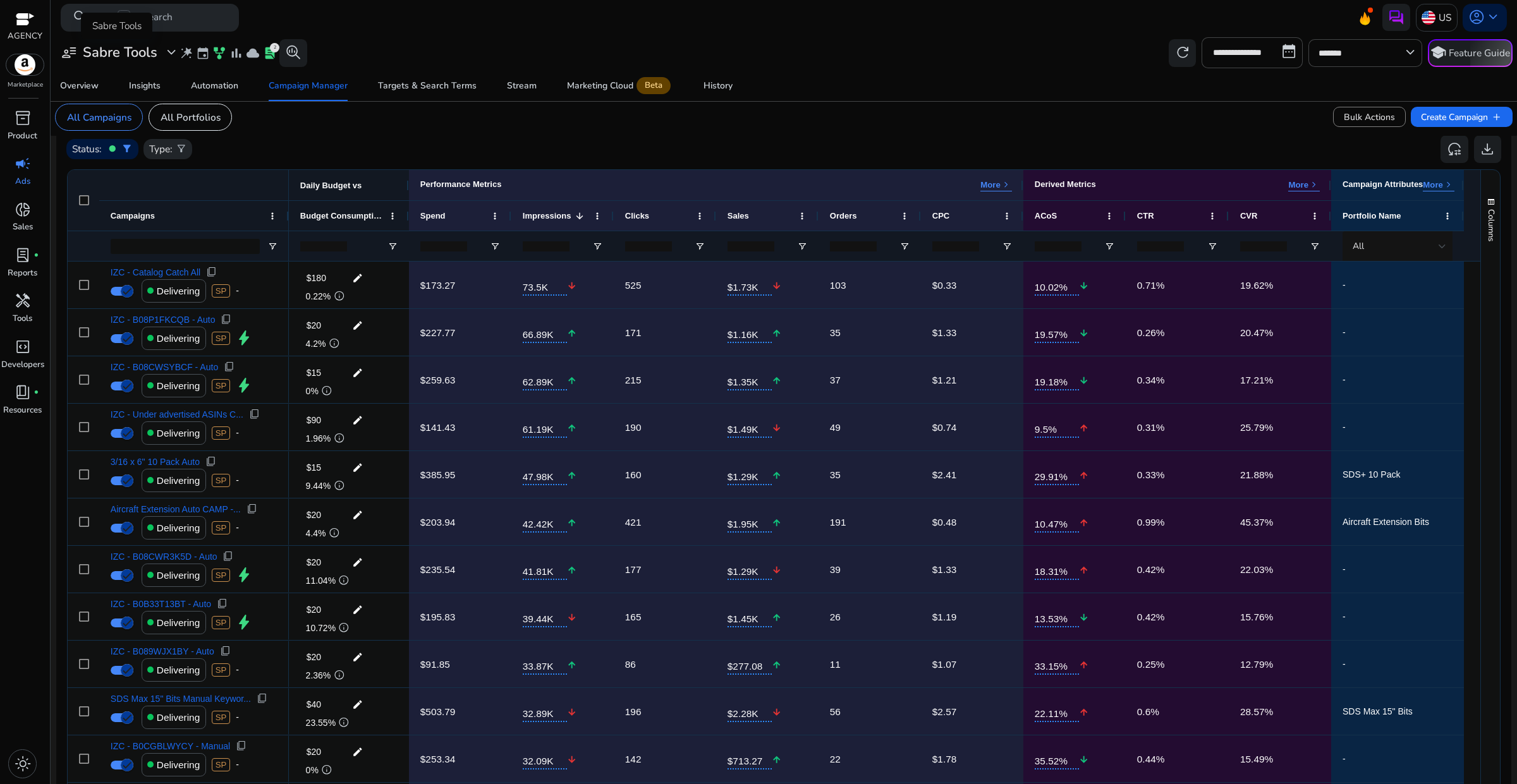
click at [172, 58] on span "expand_more" at bounding box center [171, 52] width 16 height 16
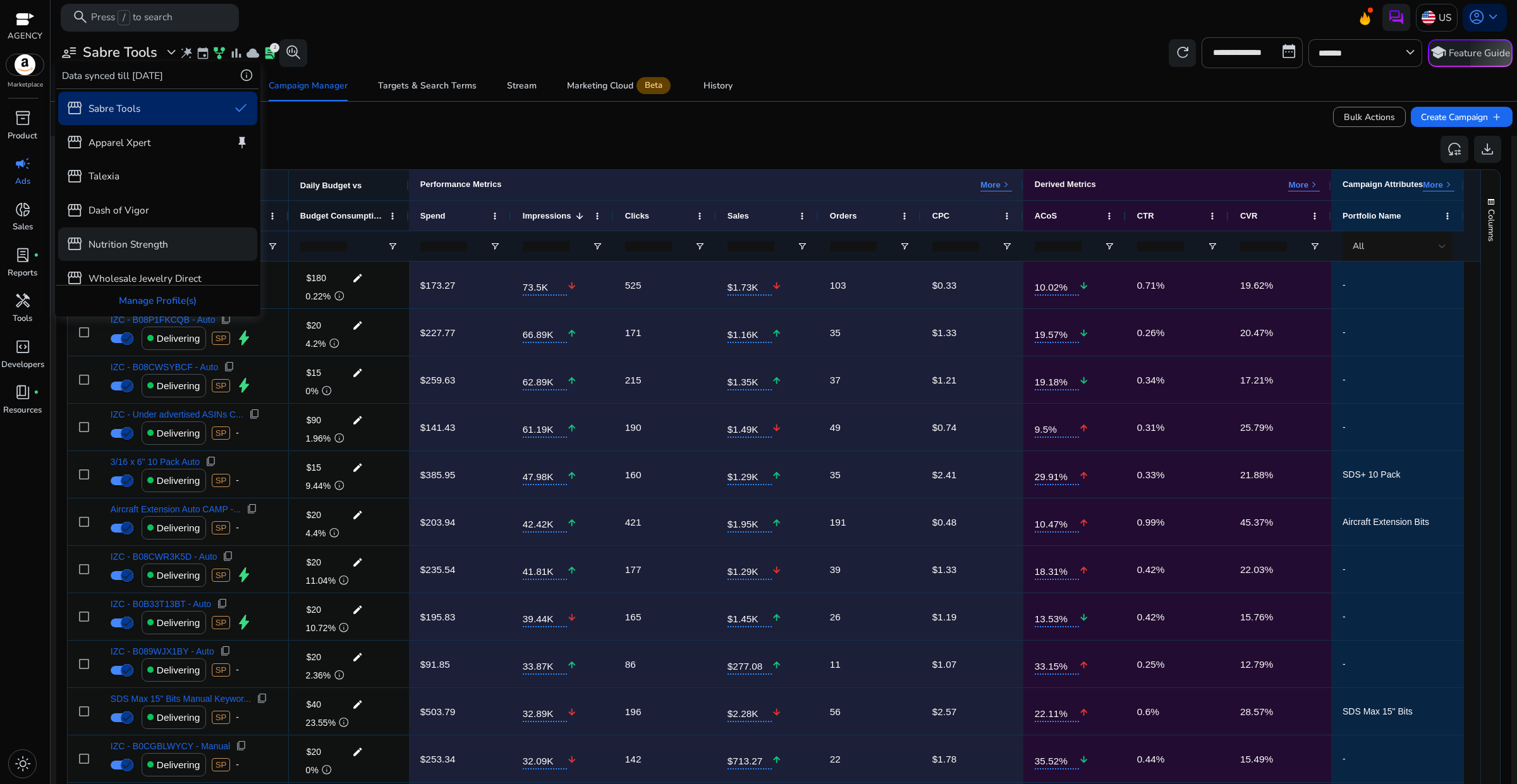
scroll to position [11, 0]
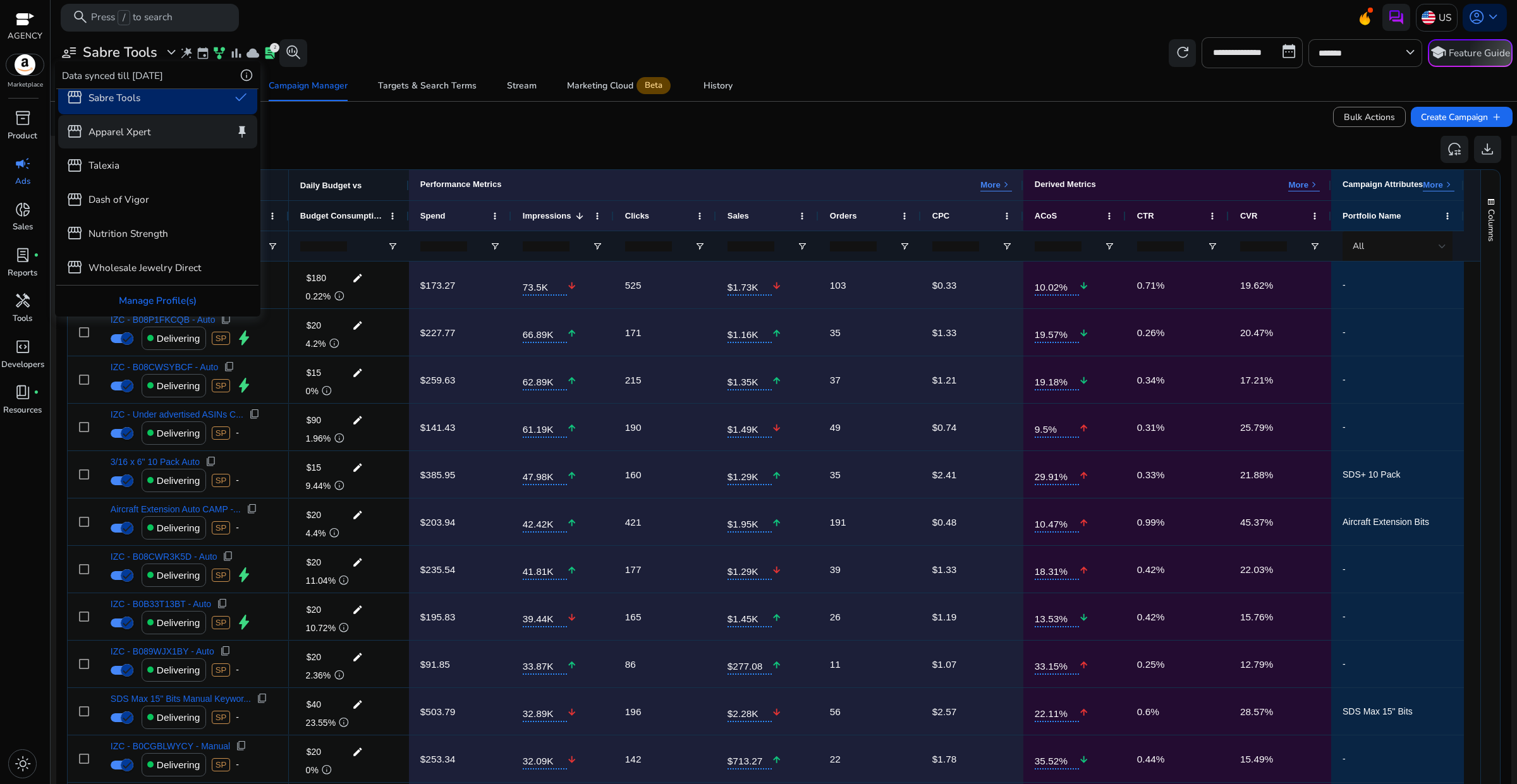
click at [148, 131] on p "Apparel Xpert" at bounding box center [120, 131] width 62 height 15
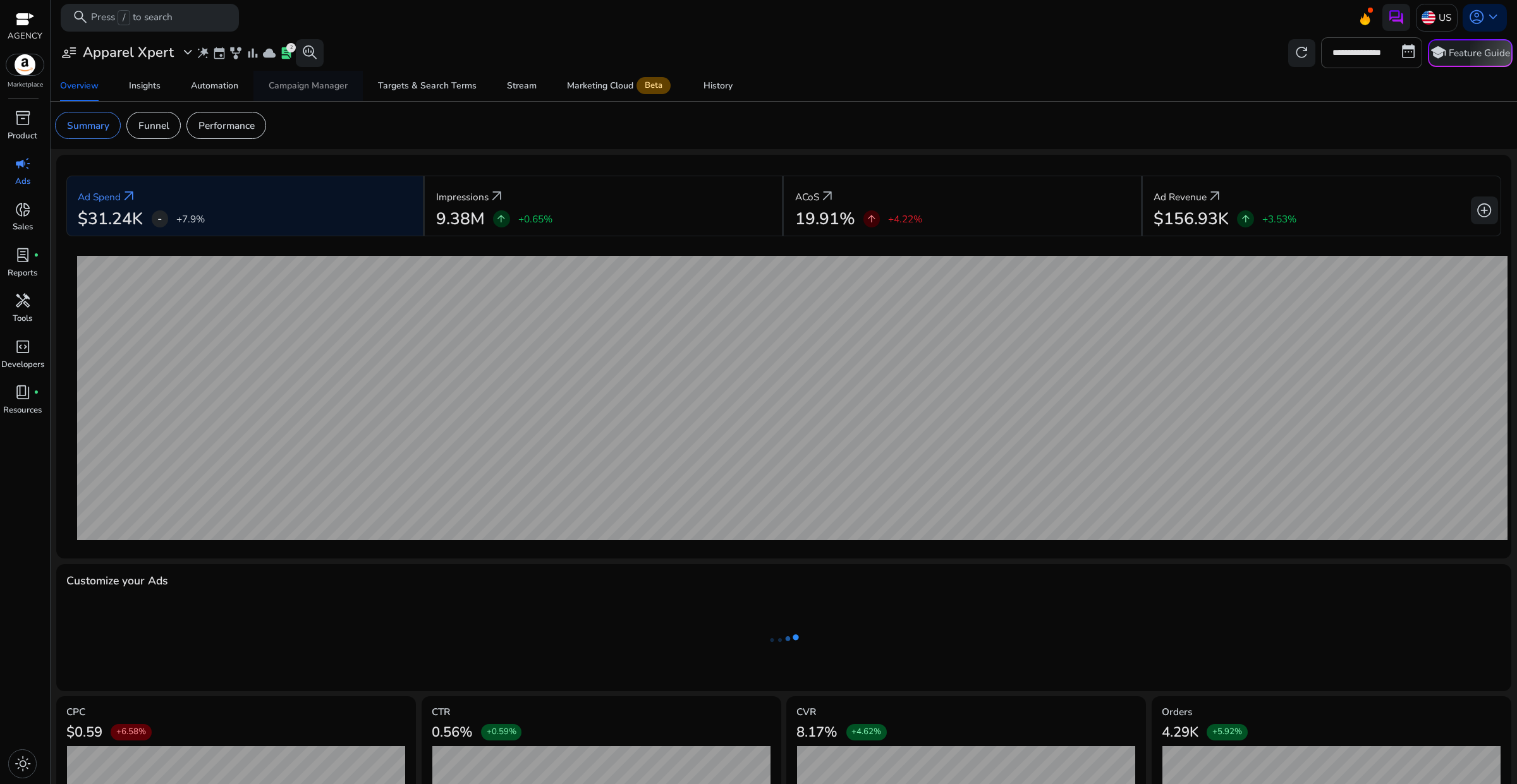
click at [291, 89] on div "Campaign Manager" at bounding box center [308, 86] width 79 height 8
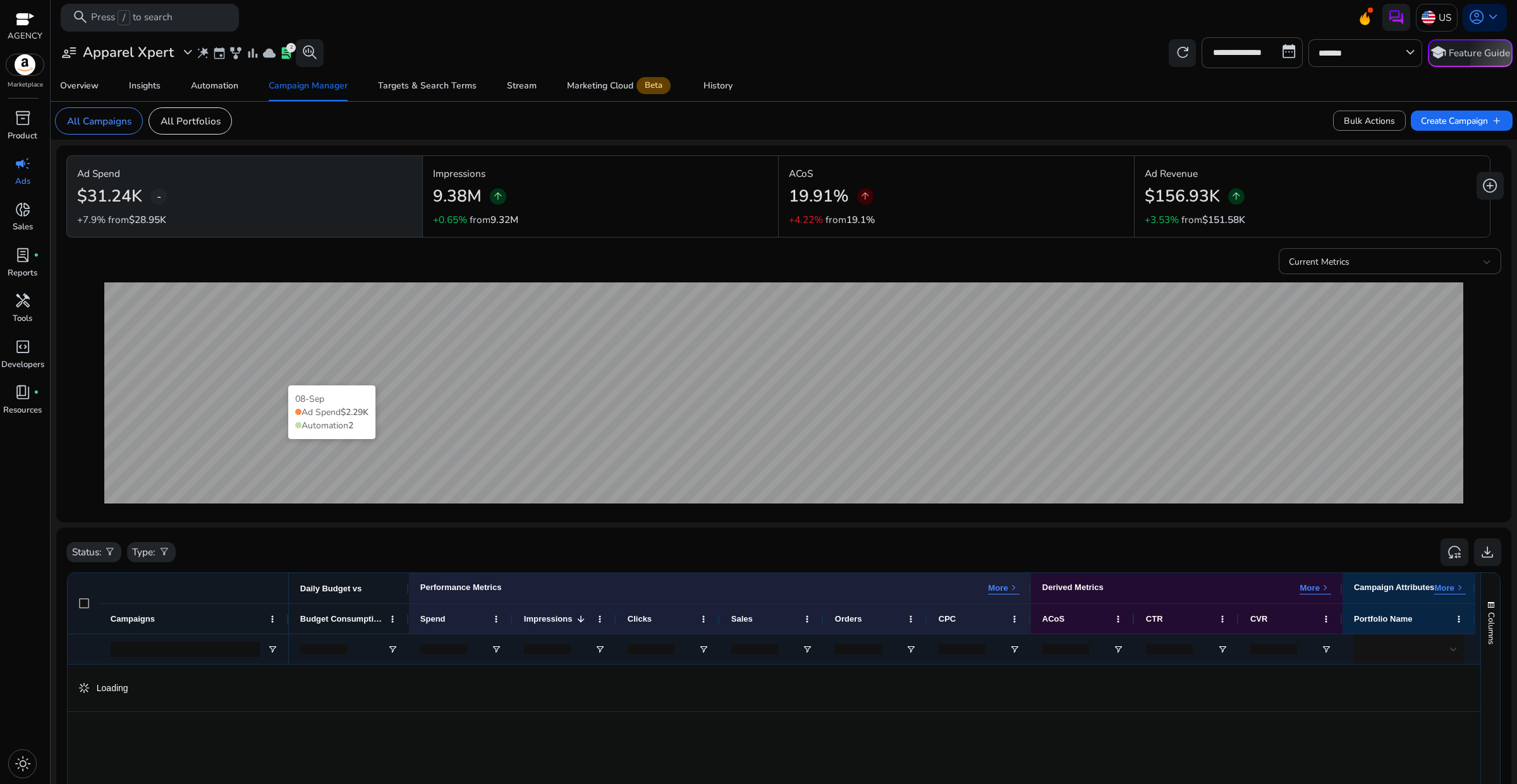
scroll to position [237, 0]
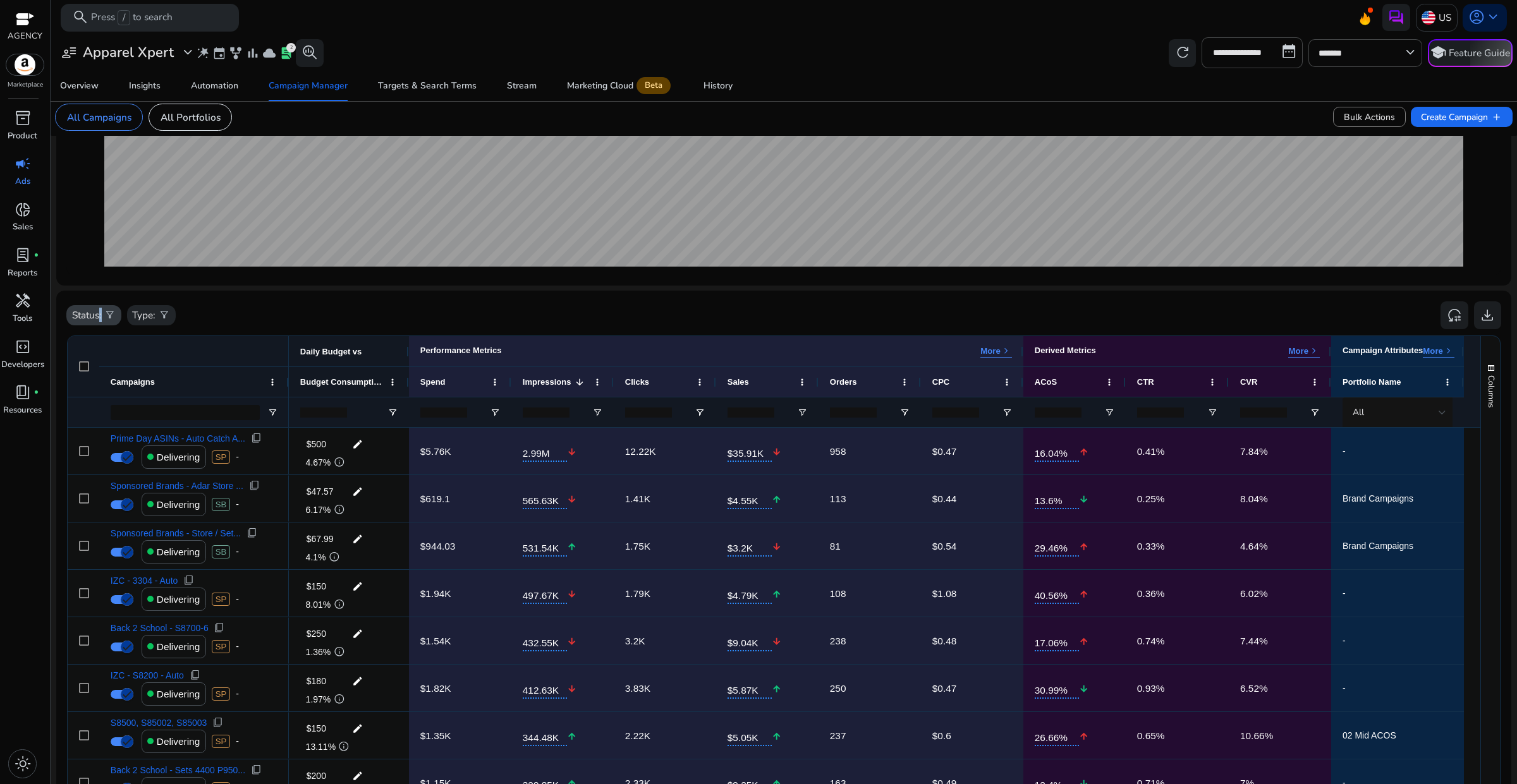
click at [100, 317] on p "Status:" at bounding box center [87, 314] width 29 height 15
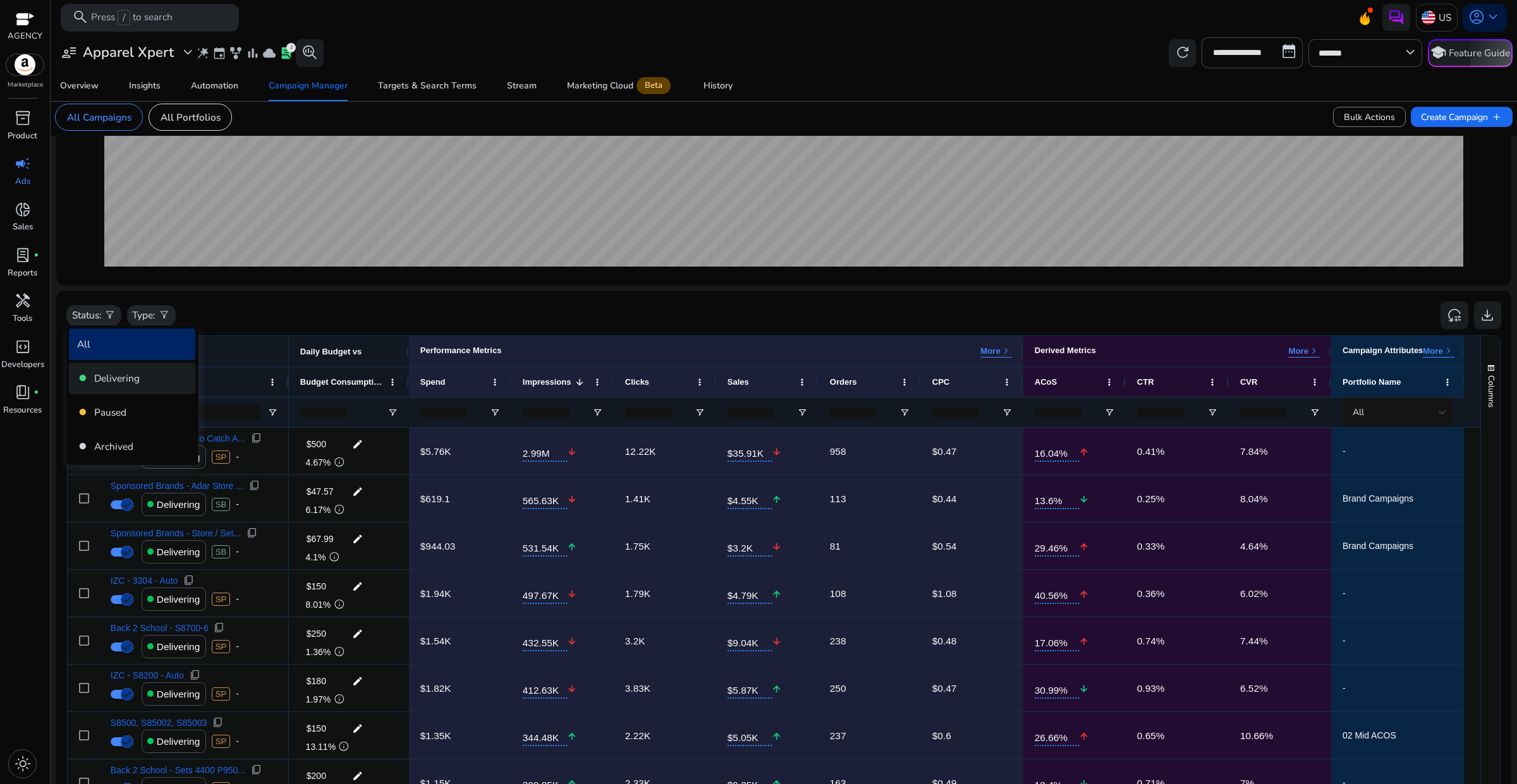
click at [105, 371] on p "Delivering" at bounding box center [117, 378] width 46 height 15
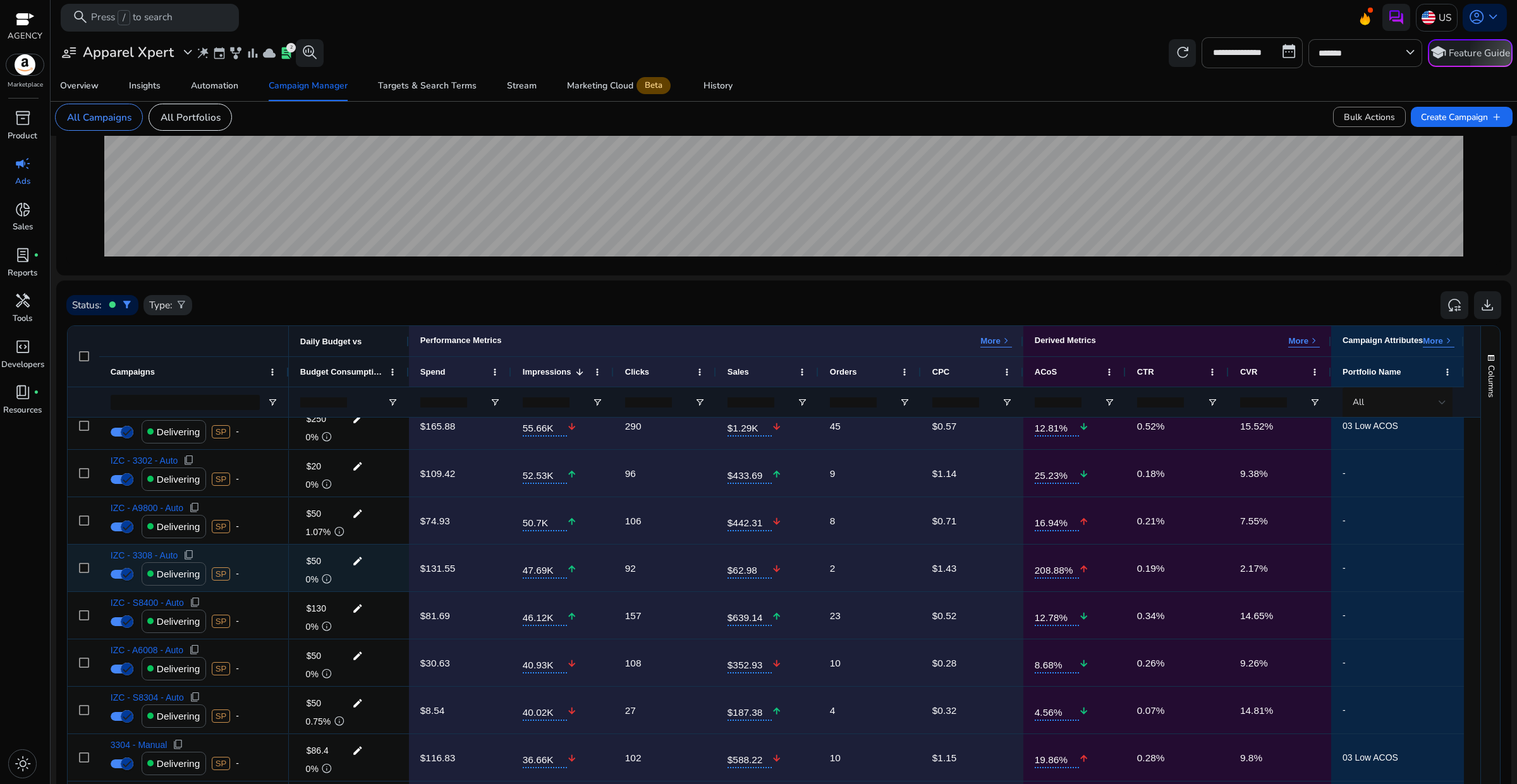
scroll to position [1342, 0]
click at [156, 60] on h3 "Apparel Xpert" at bounding box center [128, 52] width 91 height 16
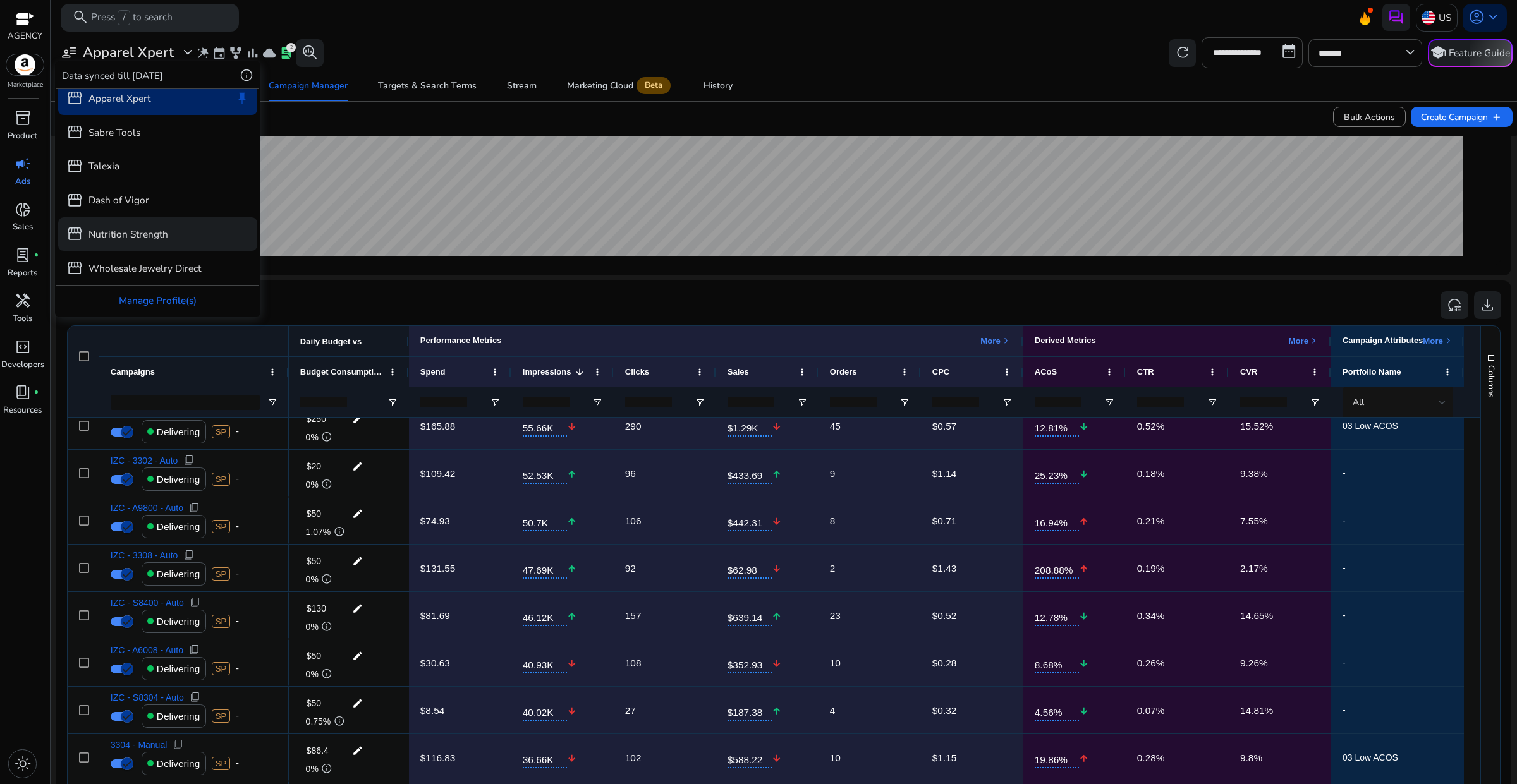
scroll to position [11, 0]
click at [149, 266] on p "Wholesale Jewelry Direct" at bounding box center [145, 267] width 113 height 15
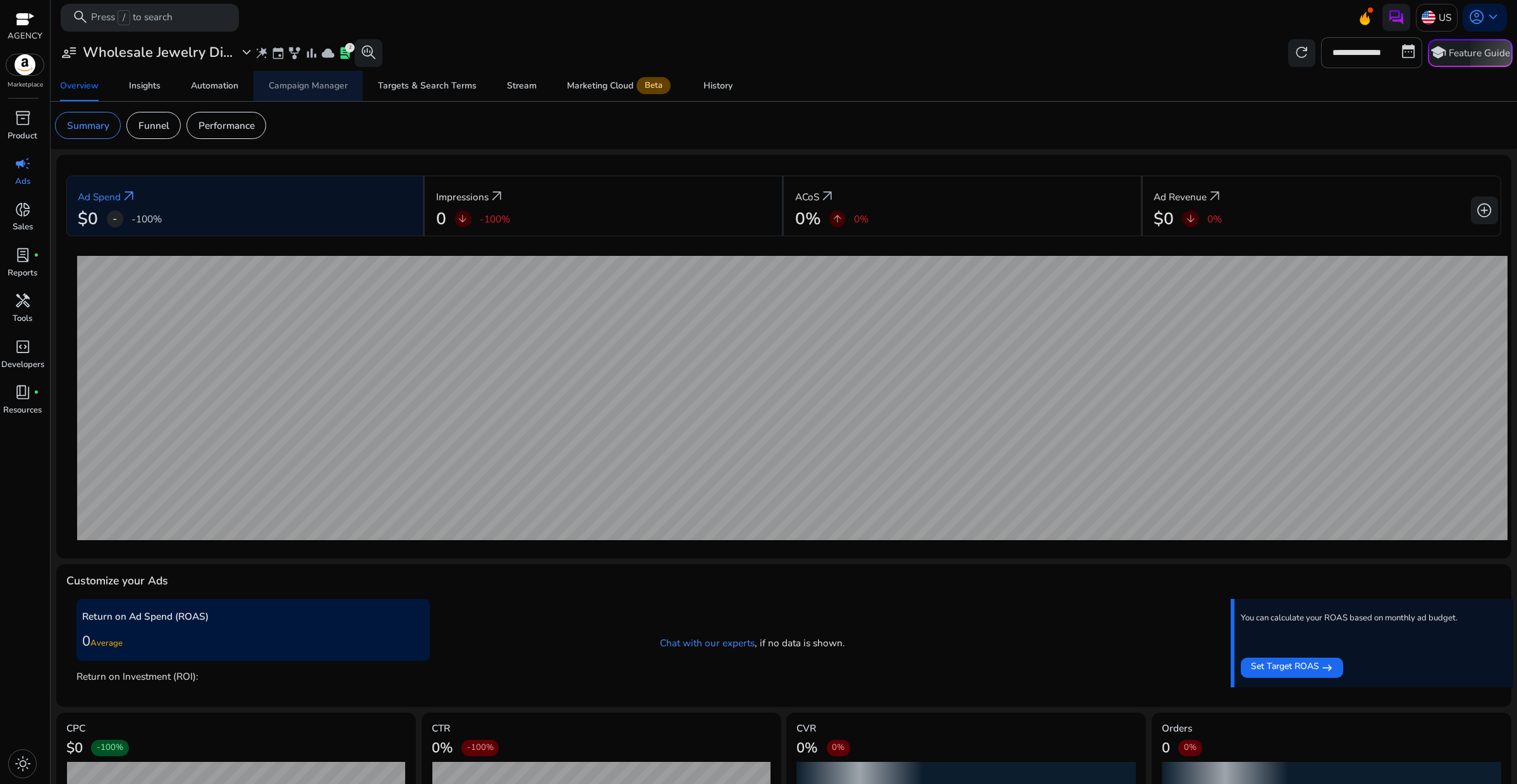
click at [304, 82] on div "Campaign Manager" at bounding box center [308, 86] width 79 height 8
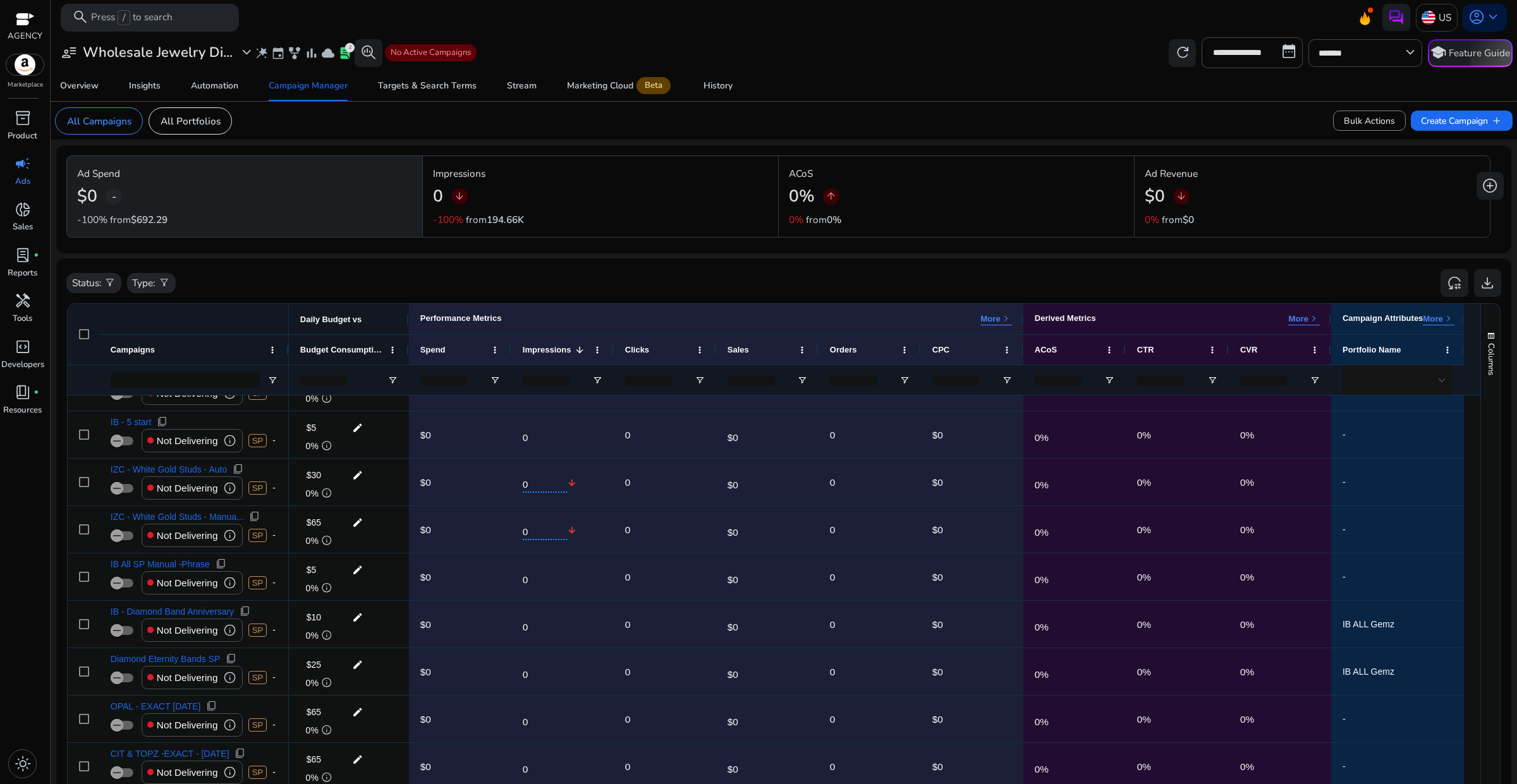
scroll to position [79, 0]
click at [114, 290] on app-icon "filter_alt" at bounding box center [110, 283] width 12 height 15
click at [115, 354] on div "fiber_manual_record Delivering" at bounding box center [132, 346] width 127 height 31
